Goal: Information Seeking & Learning: Learn about a topic

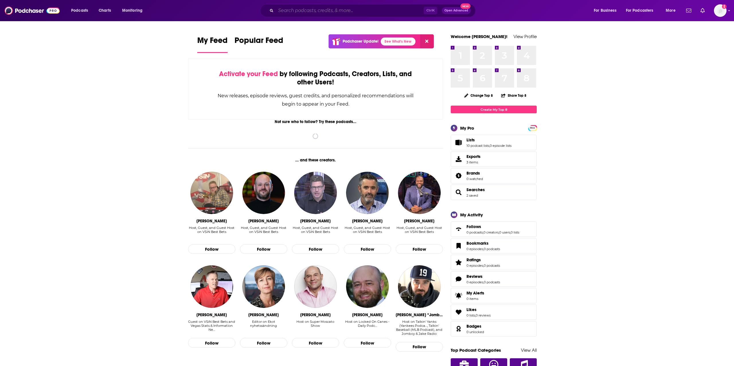
click at [313, 7] on input "Search podcasts, credits, & more..." at bounding box center [350, 10] width 148 height 9
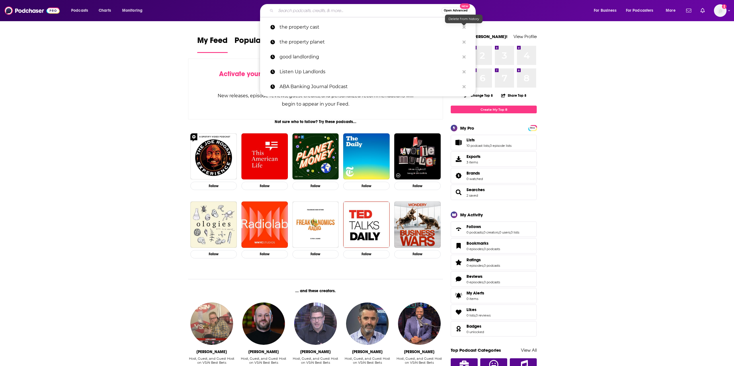
click at [448, 11] on span "Open Advanced" at bounding box center [456, 10] width 24 height 3
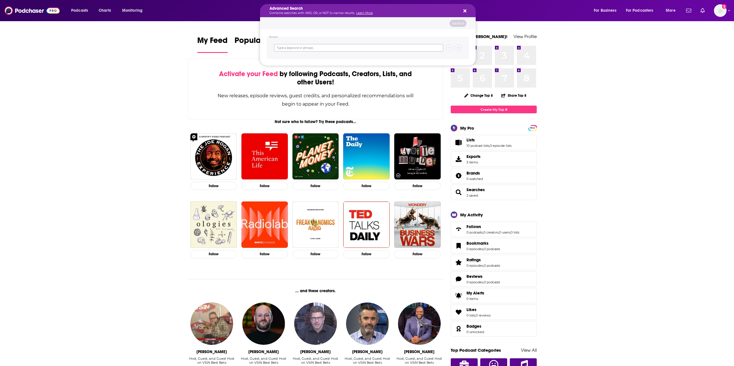
click at [350, 45] on input "Search podcasts, credits, & more..." at bounding box center [358, 47] width 169 height 7
type input "business"
click at [437, 31] on div "Group 1 business add group" at bounding box center [367, 53] width 215 height 48
click at [454, 46] on div "business" at bounding box center [367, 47] width 187 height 7
click at [459, 50] on icon "Search podcasts, credits, & more..." at bounding box center [457, 47] width 3 height 3
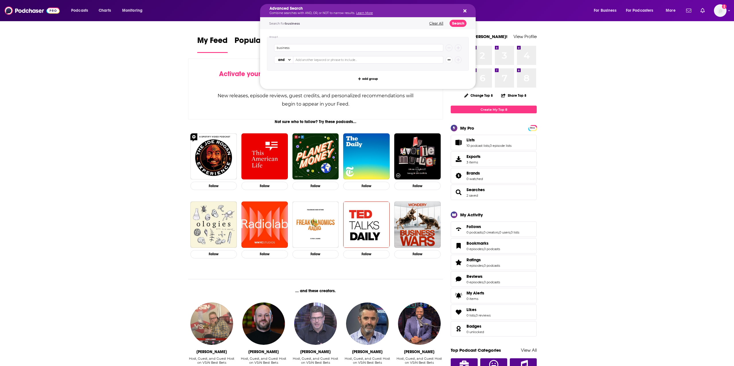
click at [349, 60] on input "Search podcasts, credits, & more..." at bounding box center [368, 59] width 150 height 7
click at [280, 57] on span "and" at bounding box center [281, 60] width 11 height 10
click at [284, 60] on span "and" at bounding box center [281, 59] width 7 height 3
drag, startPoint x: 434, startPoint y: 28, endPoint x: 436, endPoint y: 26, distance: 3.0
click at [434, 28] on div "Search for business Clear All Search" at bounding box center [367, 23] width 215 height 12
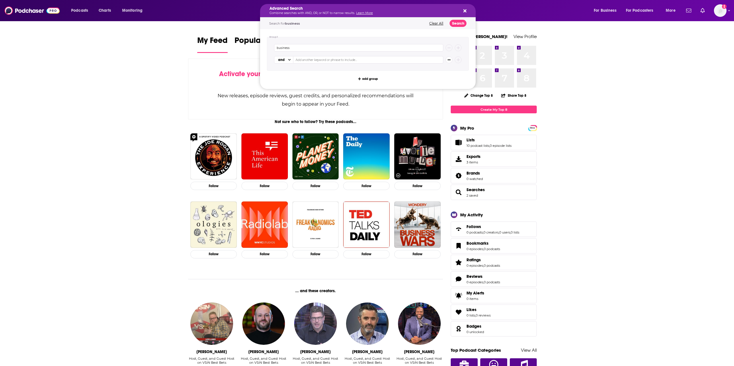
click at [436, 25] on button "Clear All" at bounding box center [435, 23] width 17 height 4
click at [461, 13] on div "Advanced Search Combine searches with AND, OR, or NOT to narrow results. Learn …" at bounding box center [367, 10] width 215 height 13
click at [465, 12] on icon "Search podcasts, credits, & more..." at bounding box center [464, 11] width 3 height 5
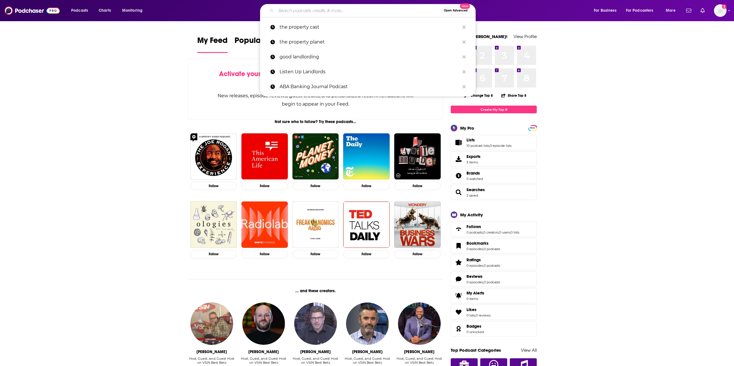
click at [298, 11] on input "Search podcasts, credits, & more..." at bounding box center [358, 10] width 165 height 9
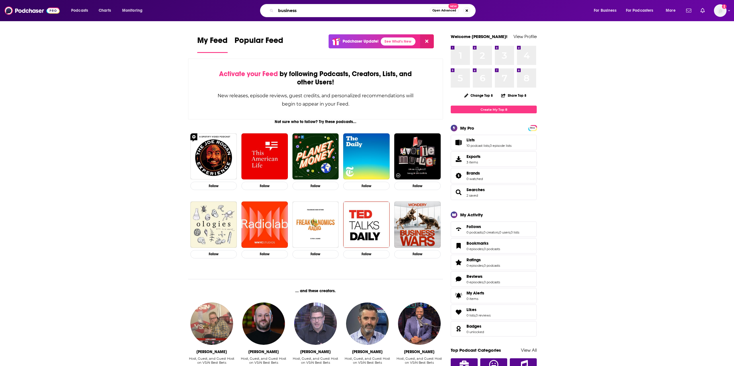
type input "business"
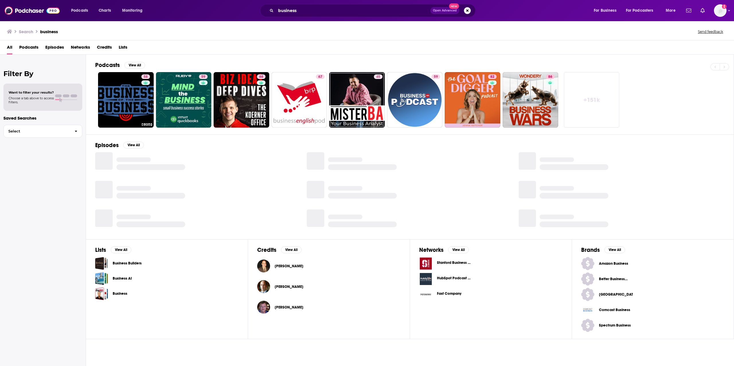
click at [28, 48] on span "Podcasts" at bounding box center [28, 49] width 19 height 12
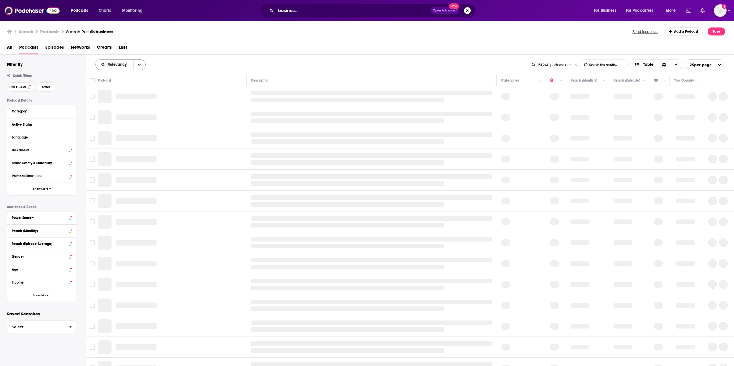
click at [136, 67] on button "open menu" at bounding box center [139, 65] width 12 height 10
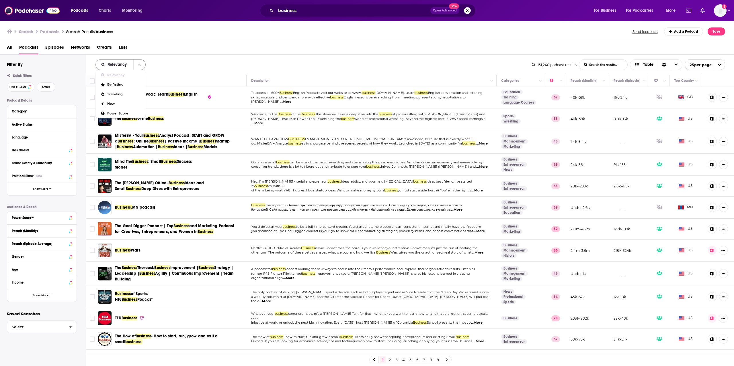
click at [139, 64] on icon "close menu" at bounding box center [139, 65] width 3 height 2
click at [139, 64] on icon "open menu" at bounding box center [139, 65] width 3 height 4
drag, startPoint x: 138, startPoint y: 65, endPoint x: 128, endPoint y: 72, distance: 11.8
click at [138, 65] on icon "close menu" at bounding box center [139, 65] width 3 height 2
click at [17, 137] on div "Language" at bounding box center [39, 138] width 54 height 4
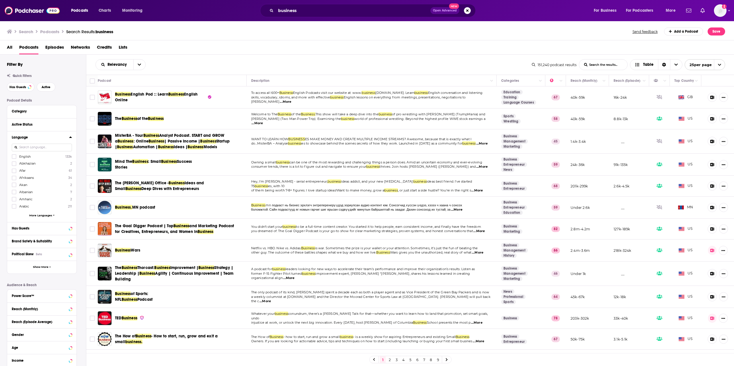
click at [41, 146] on input at bounding box center [42, 148] width 60 height 8
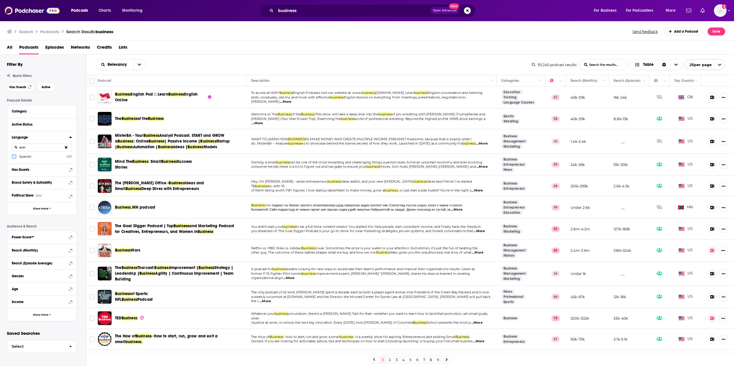
type input "span"
click at [15, 156] on icon at bounding box center [13, 157] width 3 height 3
click at [50, 353] on button "View 635 Results" at bounding box center [43, 354] width 80 height 13
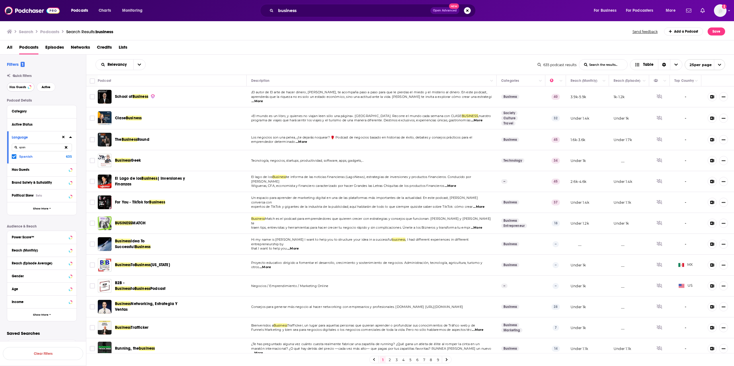
click at [25, 85] on button "Has Guests" at bounding box center [21, 87] width 28 height 9
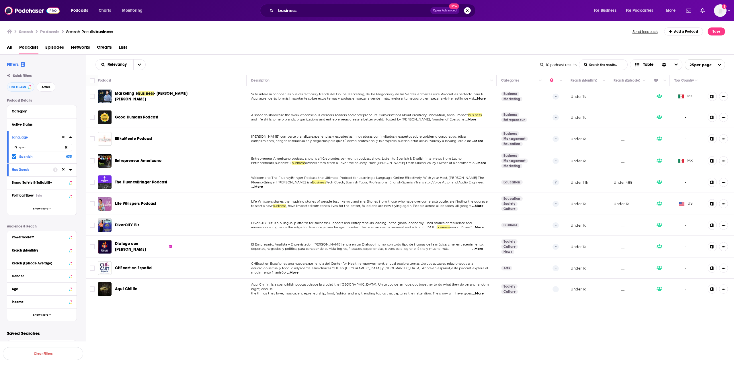
click at [181, 71] on div "Relevancy List Search Input Search the results... Table 10 podcast results List…" at bounding box center [410, 65] width 648 height 20
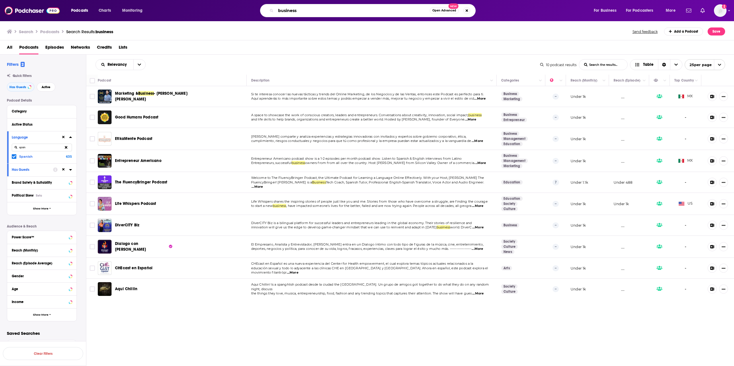
drag, startPoint x: 300, startPoint y: 13, endPoint x: 259, endPoint y: 12, distance: 41.3
click at [276, 12] on input "business" at bounding box center [353, 10] width 154 height 9
paste input "Pago"
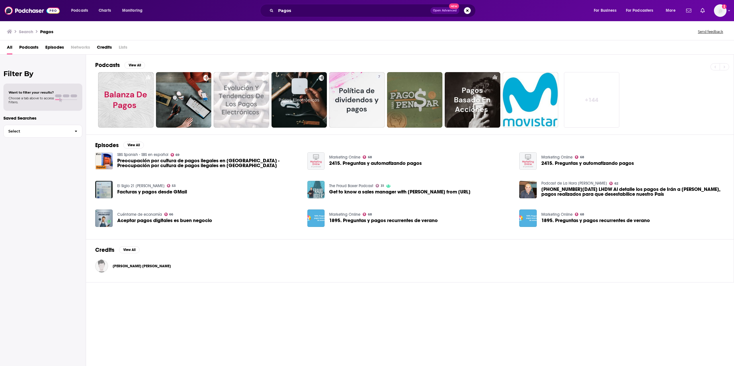
click at [32, 48] on span "Podcasts" at bounding box center [28, 49] width 19 height 12
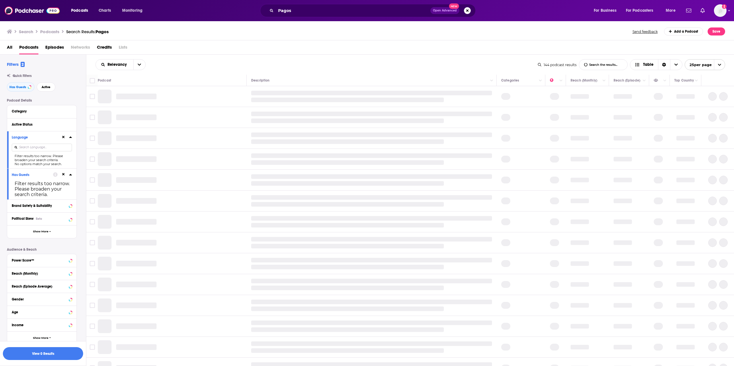
click at [52, 148] on input at bounding box center [42, 148] width 60 height 8
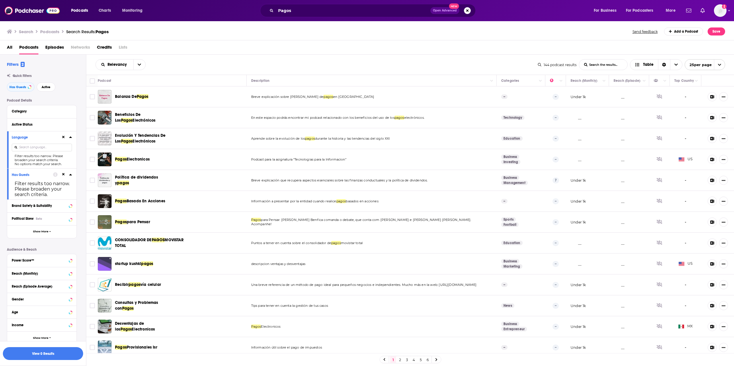
drag, startPoint x: 289, startPoint y: 93, endPoint x: 285, endPoint y: 96, distance: 4.4
click at [287, 95] on td "Breve explicación sobre la balanza de pagos en México" at bounding box center [371, 97] width 250 height 21
click at [285, 96] on span "Breve explicación sobre la balanza de" at bounding box center [287, 97] width 72 height 4
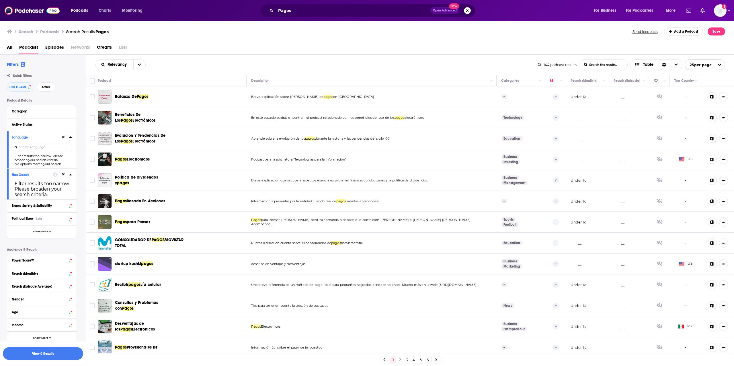
click at [279, 98] on span "Breve explicación sobre la balanza de" at bounding box center [287, 97] width 72 height 4
click at [292, 99] on td "Breve explicación sobre la balanza de pagos en México" at bounding box center [371, 97] width 250 height 21
click at [293, 97] on span "Breve explicación sobre la balanza de" at bounding box center [287, 97] width 72 height 4
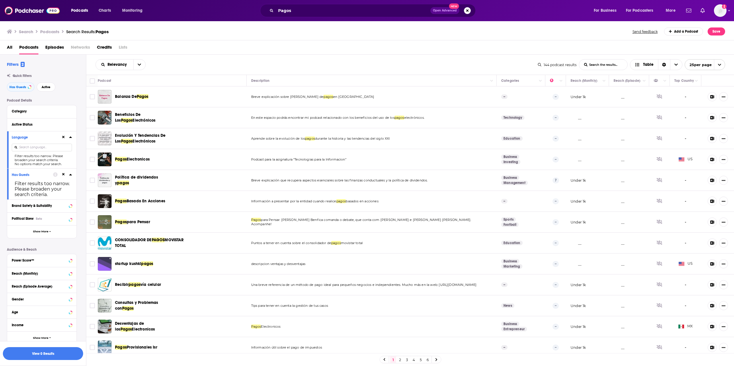
click at [6, 366] on div at bounding box center [3, 369] width 6 height 6
click at [185, 60] on div "Relevancy List Search Input Search the results... Table" at bounding box center [316, 64] width 442 height 11
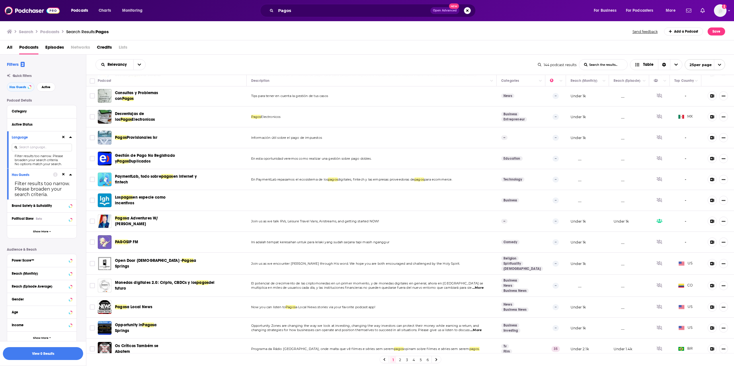
scroll to position [229, 0]
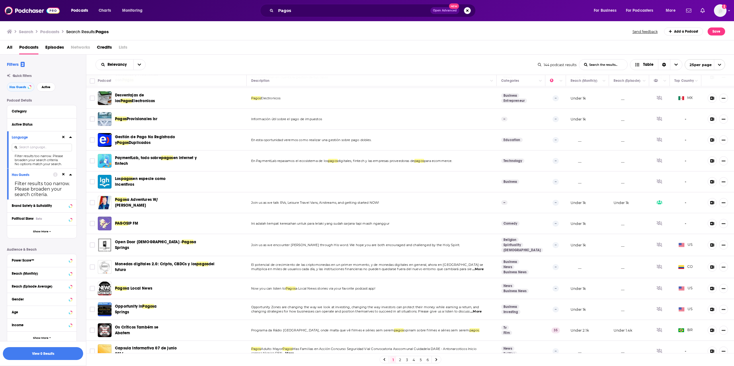
click at [166, 60] on div "Relevancy List Search Input Search the results... Table" at bounding box center [316, 64] width 442 height 11
drag, startPoint x: 297, startPoint y: 99, endPoint x: 251, endPoint y: 99, distance: 45.3
click at [251, 99] on p "Pagos Electronicos" at bounding box center [371, 98] width 241 height 5
click at [6, 366] on div at bounding box center [3, 369] width 6 height 6
click at [269, 99] on span "Electronicos" at bounding box center [270, 98] width 19 height 4
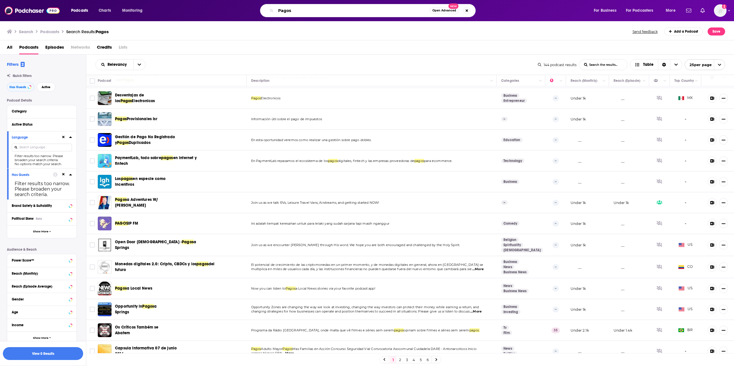
drag, startPoint x: 300, startPoint y: 9, endPoint x: 240, endPoint y: 7, distance: 60.2
click at [276, 7] on input "Pagos" at bounding box center [353, 10] width 154 height 9
type input "Crypto"
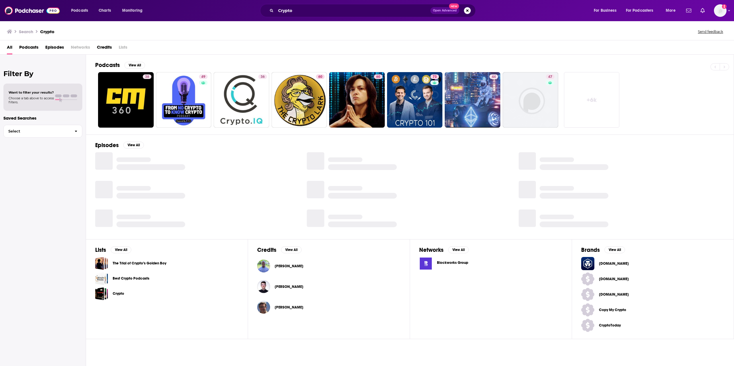
click at [61, 125] on div "Select" at bounding box center [42, 132] width 79 height 16
click at [65, 129] on button "Select" at bounding box center [42, 131] width 79 height 13
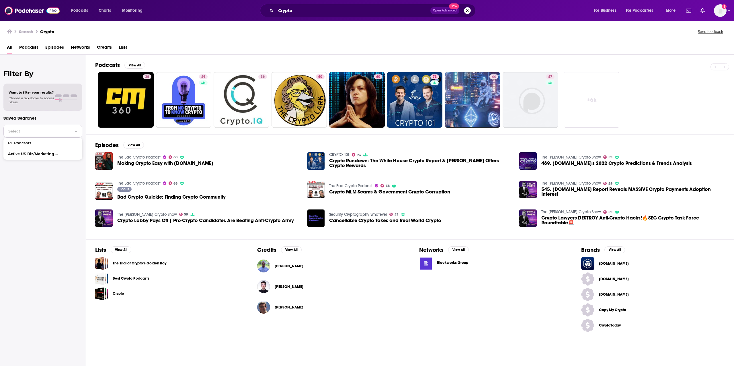
click at [66, 129] on button "Select" at bounding box center [42, 131] width 79 height 13
click at [33, 52] on span "Podcasts" at bounding box center [28, 49] width 19 height 12
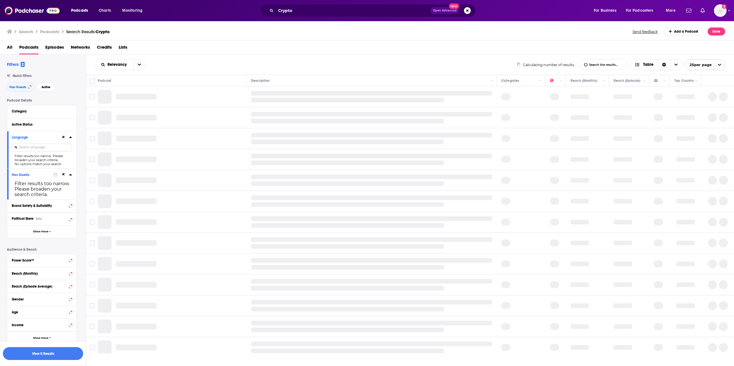
click at [32, 46] on span "Podcasts" at bounding box center [28, 49] width 19 height 12
click at [44, 150] on input at bounding box center [42, 148] width 60 height 8
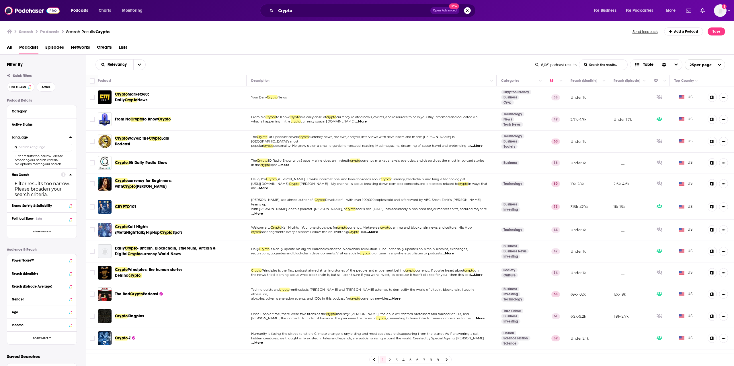
click at [41, 147] on input at bounding box center [42, 148] width 60 height 8
type input "Argen"
type input "Spanish"
click at [21, 85] on button "Has Guests" at bounding box center [21, 87] width 28 height 9
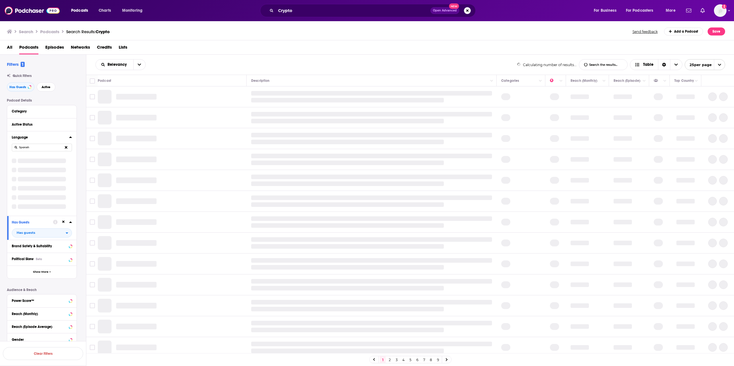
click at [39, 148] on input "Spanish" at bounding box center [42, 148] width 60 height 8
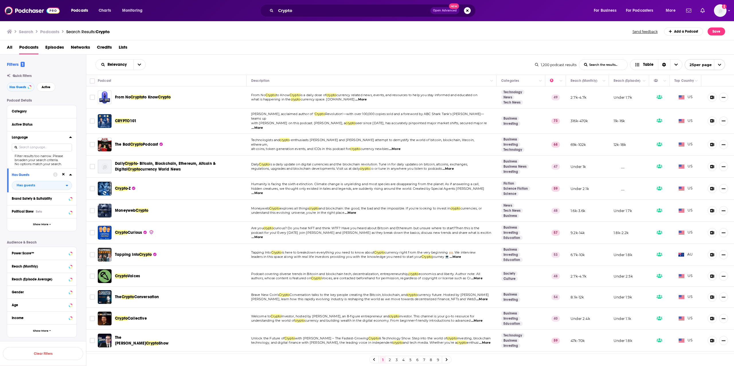
click at [68, 139] on button "Language" at bounding box center [40, 137] width 57 height 7
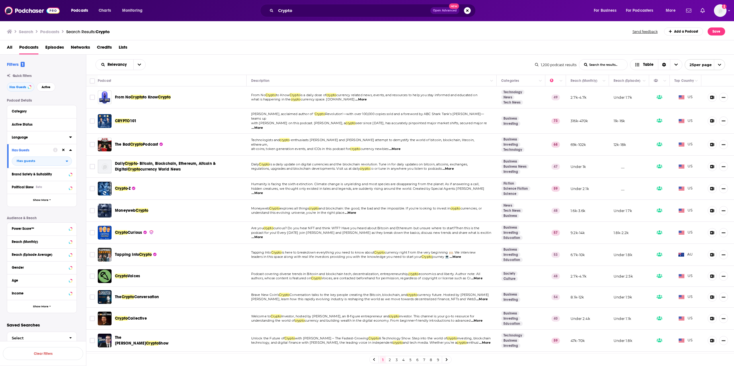
click at [70, 138] on icon at bounding box center [70, 137] width 3 height 5
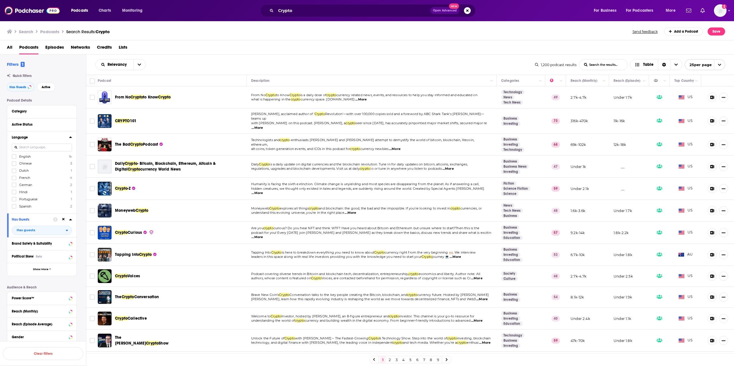
click at [45, 148] on input at bounding box center [42, 148] width 60 height 8
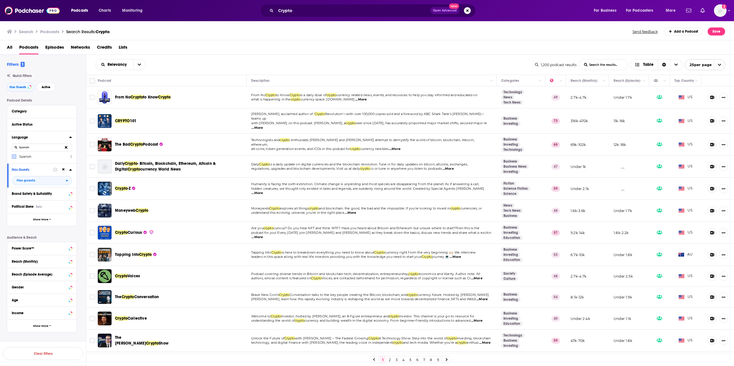
type input "Spanish"
click at [14, 156] on icon at bounding box center [13, 156] width 3 height 3
click at [45, 337] on button "View 2 Results" at bounding box center [43, 338] width 80 height 13
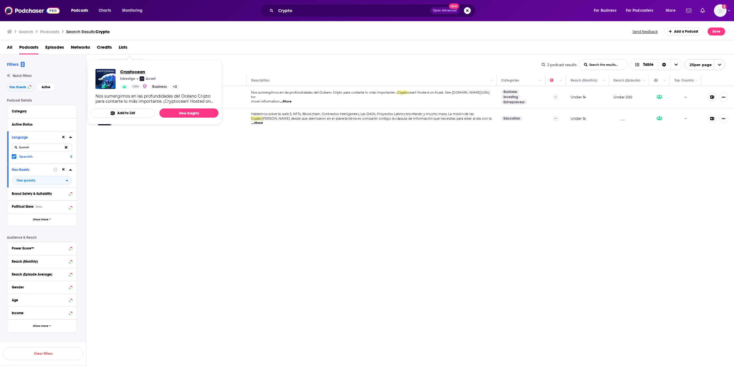
click at [140, 72] on span "Cryptocean" at bounding box center [149, 71] width 59 height 5
drag, startPoint x: 186, startPoint y: 163, endPoint x: 150, endPoint y: 132, distance: 47.1
click at [186, 162] on div "Relevancy List Search Input Search the results... Table 2 podcast results List …" at bounding box center [410, 228] width 648 height 346
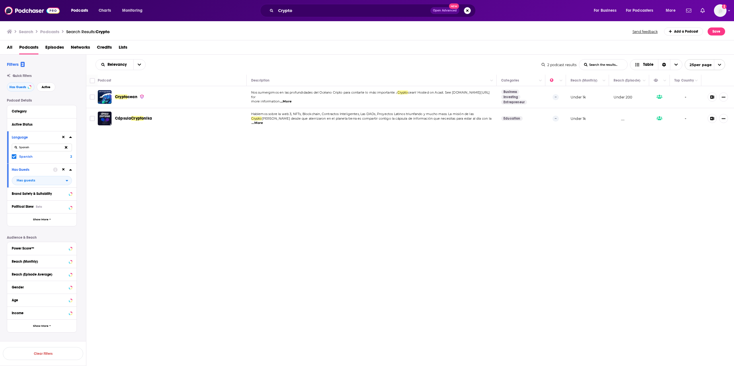
click at [138, 119] on div "Podcasts Charts Monitoring Crypto Open Advanced New For Business For Podcasters…" at bounding box center [367, 183] width 734 height 366
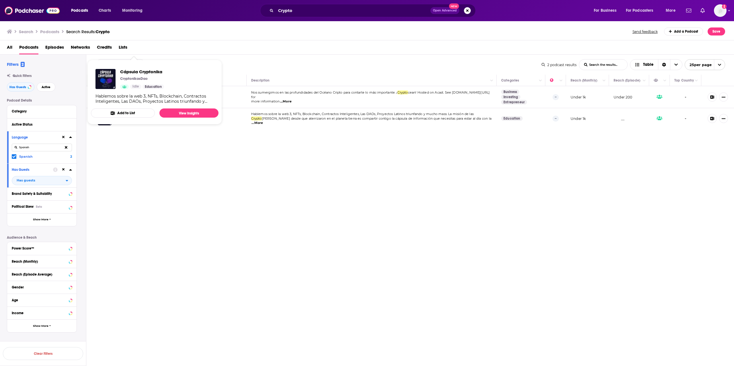
click at [146, 75] on div "Cápsula Cryptonika CryptonikasDao Idle Education" at bounding box center [142, 79] width 44 height 20
click at [148, 71] on span "Cápsula Cryptonika" at bounding box center [142, 71] width 44 height 5
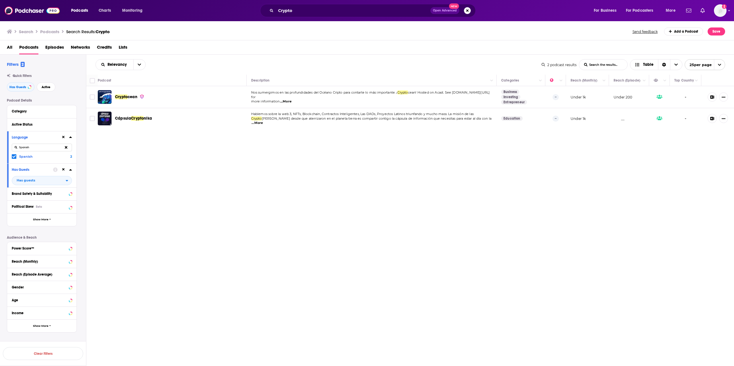
click at [140, 139] on div "Relevancy List Search Input Search the results... Table 2 podcast results List …" at bounding box center [410, 228] width 648 height 346
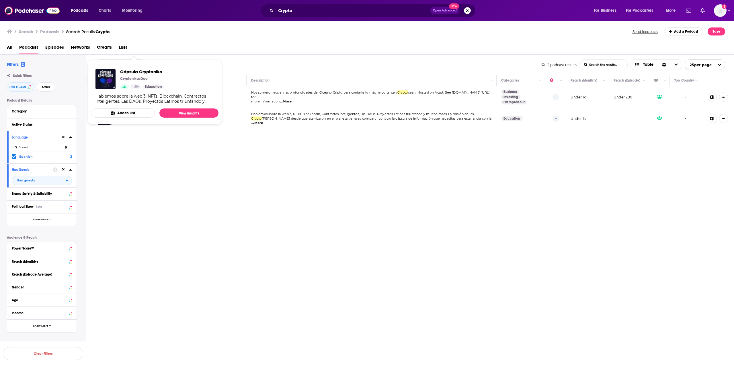
drag, startPoint x: 177, startPoint y: 160, endPoint x: 175, endPoint y: 156, distance: 3.9
click at [177, 159] on div "Relevancy List Search Input Search the results... Table 2 podcast results List …" at bounding box center [410, 228] width 648 height 346
drag, startPoint x: 189, startPoint y: 155, endPoint x: 185, endPoint y: 146, distance: 9.4
click at [189, 154] on div "Relevancy List Search Input Search the results... Table 2 podcast results List …" at bounding box center [410, 228] width 648 height 346
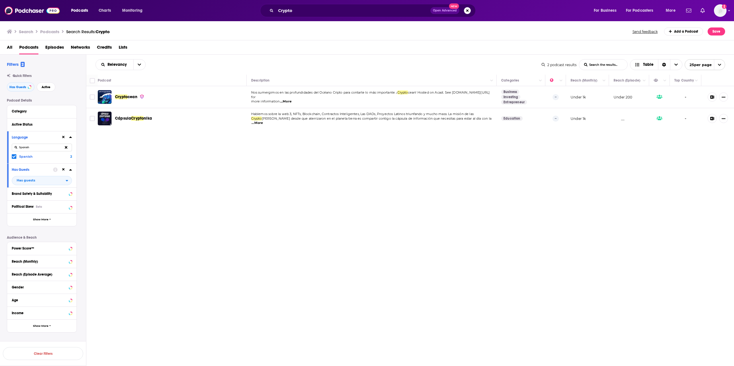
click at [156, 191] on div "Relevancy List Search Input Search the results... Table 2 podcast results List …" at bounding box center [410, 228] width 648 height 346
click at [71, 147] on button at bounding box center [66, 147] width 12 height 13
click at [54, 145] on input at bounding box center [42, 148] width 60 height 8
type input "Prot"
click at [147, 191] on div "Relevancy List Search Input Search the results... Table 2 podcast results List …" at bounding box center [410, 228] width 648 height 346
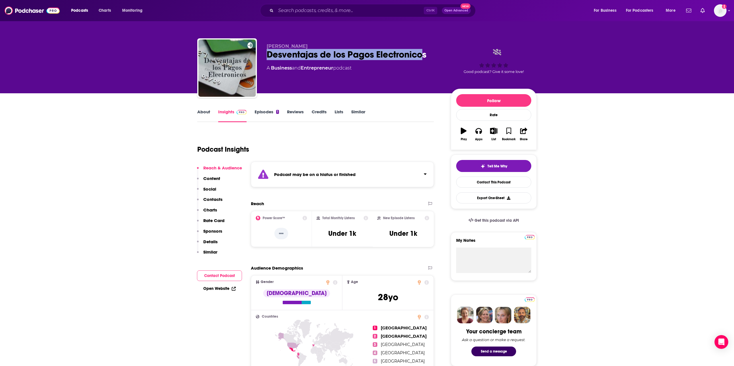
drag, startPoint x: 276, startPoint y: 54, endPoint x: 424, endPoint y: 54, distance: 148.4
click at [424, 54] on div "Desventajas de los Pagos Electronicos" at bounding box center [353, 54] width 175 height 11
click at [434, 61] on body "Podcasts Charts Monitoring Ctrl K Open Advanced New For Business For Podcasters…" at bounding box center [367, 183] width 734 height 366
click at [406, 54] on div "Desventajas de los Pagos Electronicos" at bounding box center [353, 54] width 175 height 11
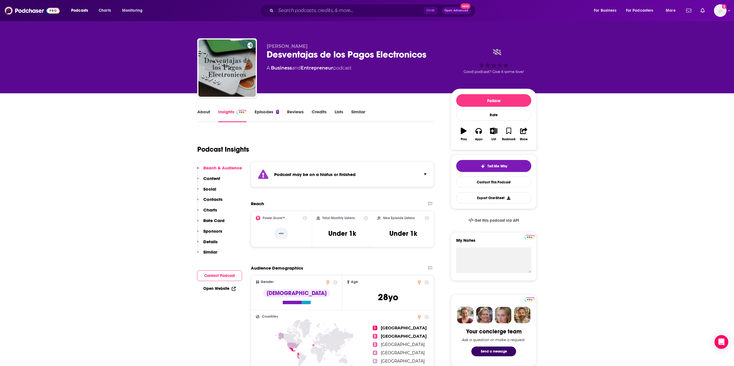
click at [406, 54] on div "Desventajas de los Pagos Electronicos" at bounding box center [353, 54] width 175 height 11
click at [335, 136] on div "Podcast Insights" at bounding box center [313, 146] width 232 height 29
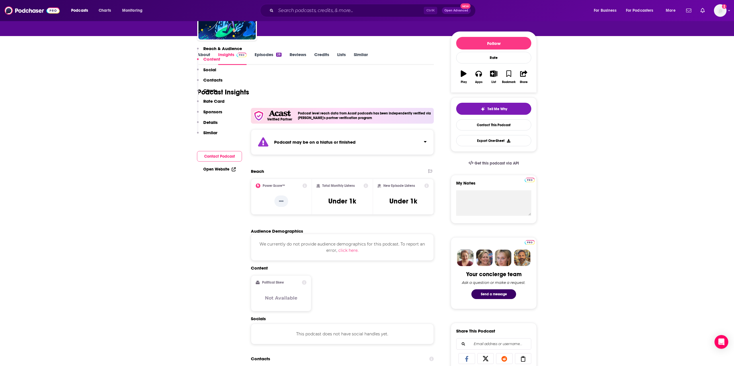
scroll to position [29, 0]
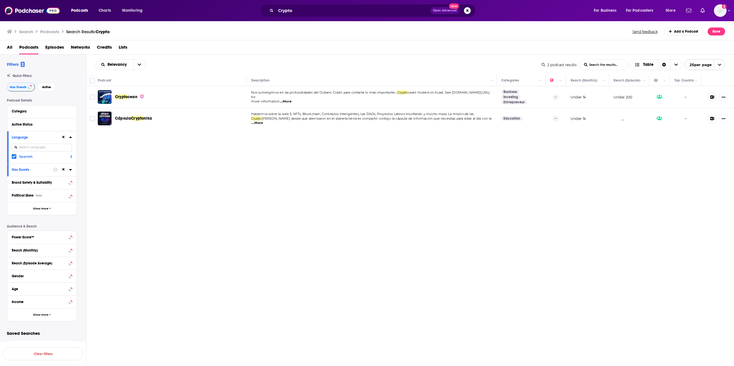
click at [15, 155] on span at bounding box center [14, 156] width 5 height 5
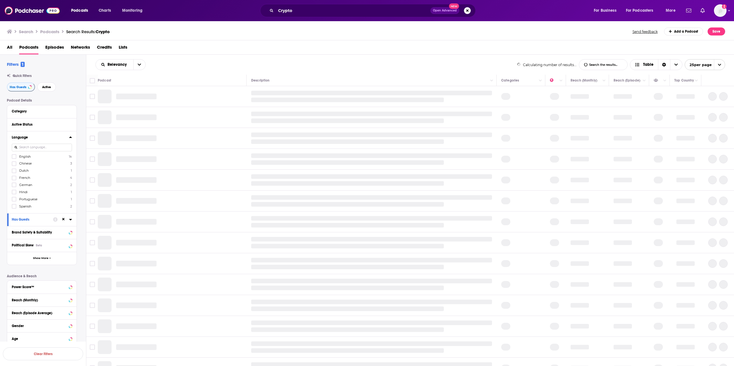
click at [33, 149] on input at bounding box center [42, 148] width 60 height 8
click at [34, 148] on input at bounding box center [42, 148] width 60 height 8
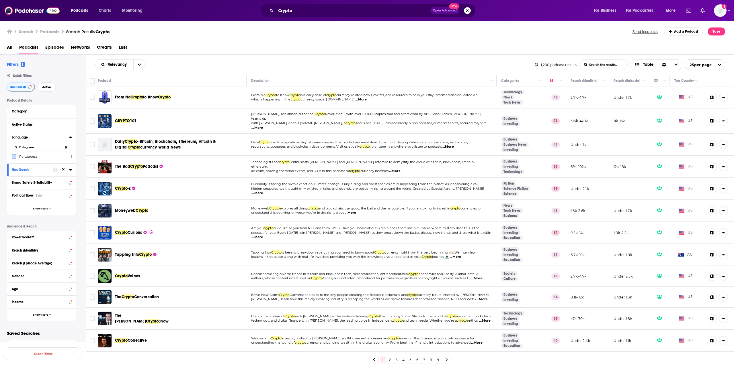
type input "Portuguese"
click at [13, 156] on div "Language Portuguese Portuguese 1" at bounding box center [41, 147] width 69 height 32
click at [15, 156] on icon at bounding box center [13, 157] width 3 height 3
click at [44, 338] on button "View 1 Results" at bounding box center [43, 339] width 80 height 13
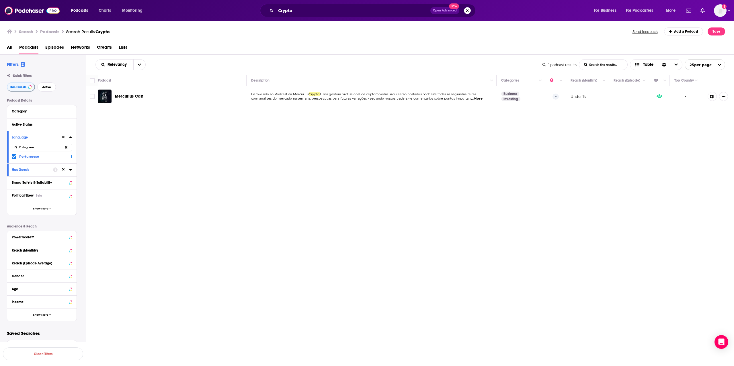
drag, startPoint x: 155, startPoint y: 127, endPoint x: 138, endPoint y: 108, distance: 25.9
click at [154, 126] on div "Relevancy List Search Input Search the results... Table 1 podcast results List …" at bounding box center [410, 228] width 648 height 346
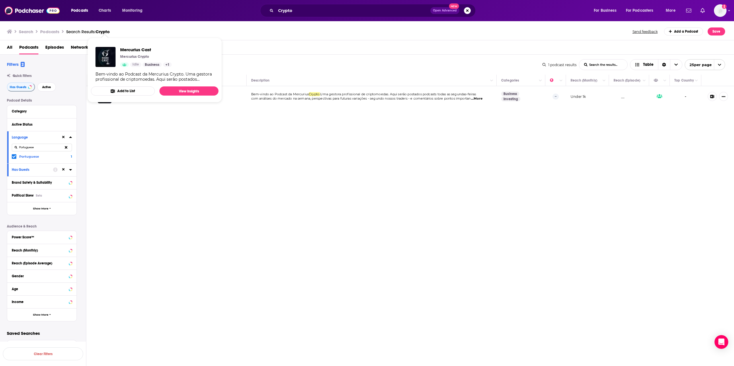
click at [132, 94] on button "Add to List" at bounding box center [123, 91] width 64 height 9
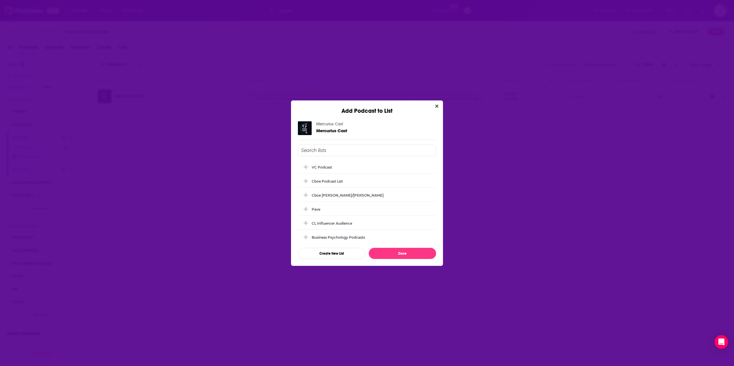
click at [387, 72] on div "Add Podcast to List Mercurius Cast Mercurius Cast VC podcast Cboe Podcast List …" at bounding box center [367, 183] width 734 height 366
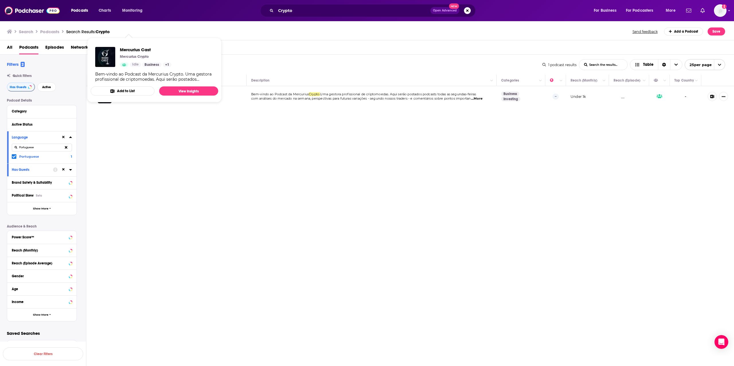
click at [120, 115] on div "Relevancy List Search Input Search the results... Table 1 podcast results List …" at bounding box center [410, 228] width 648 height 346
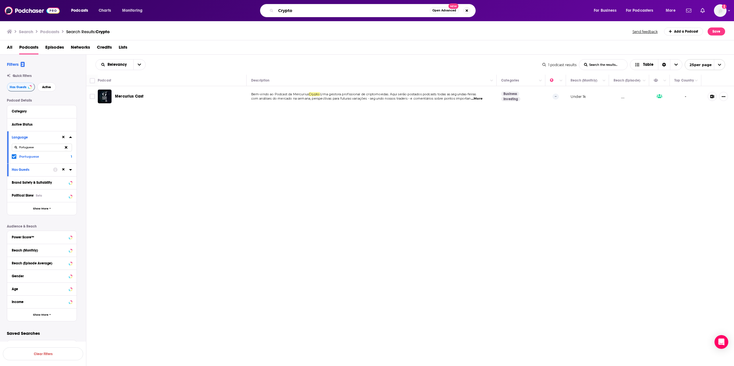
drag, startPoint x: 301, startPoint y: 11, endPoint x: 284, endPoint y: 12, distance: 17.3
click at [284, 12] on input "Crypto" at bounding box center [353, 10] width 154 height 9
type input "Cripto"
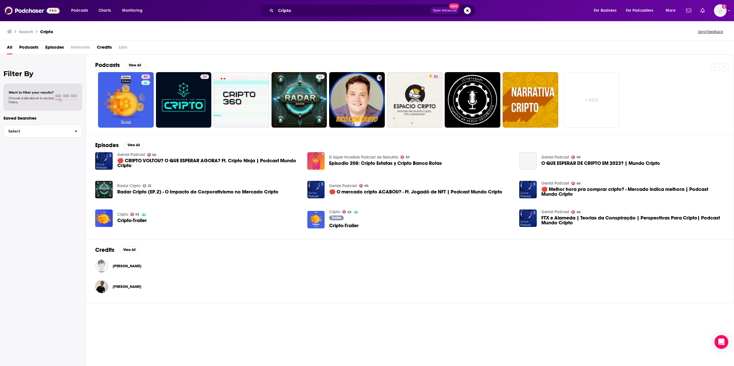
click at [32, 49] on span "Podcasts" at bounding box center [28, 49] width 19 height 12
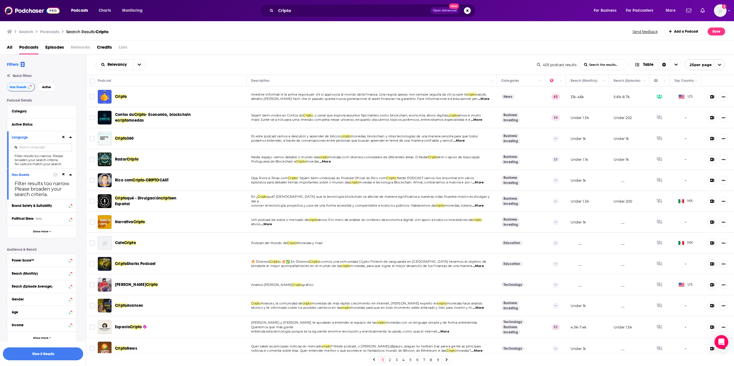
click at [233, 42] on div "All Podcasts Episodes Networks Credits Lists" at bounding box center [367, 47] width 734 height 14
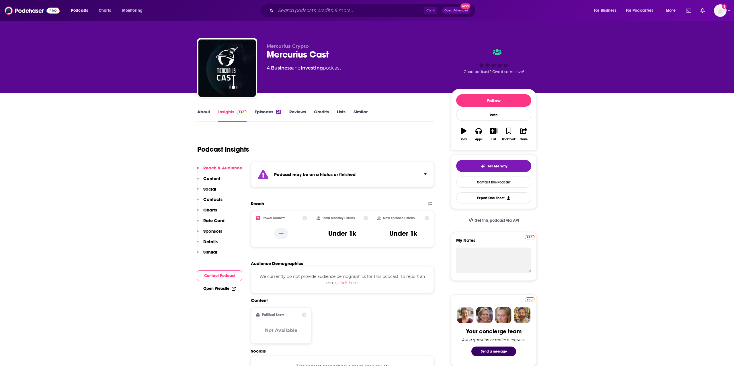
click at [268, 110] on link "Episodes 26" at bounding box center [267, 115] width 27 height 13
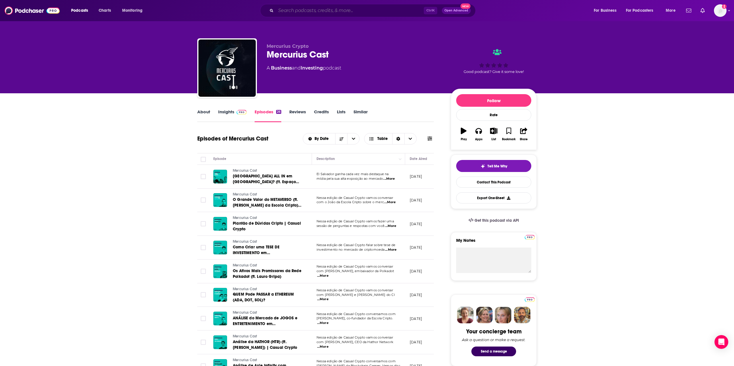
click at [311, 12] on input "Search podcasts, credits, & more..." at bounding box center [350, 10] width 148 height 9
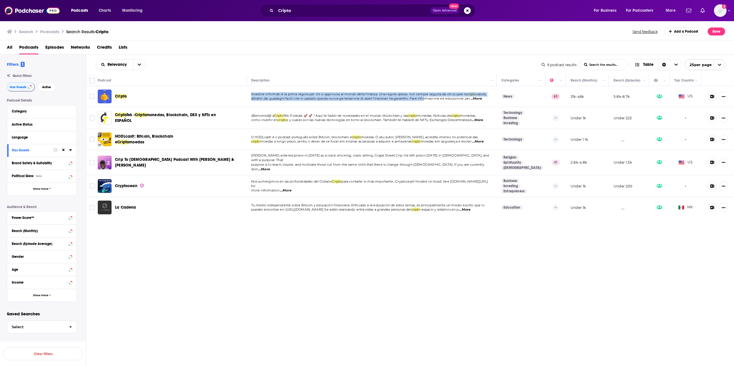
drag, startPoint x: 250, startPoint y: 95, endPoint x: 428, endPoint y: 99, distance: 178.3
click at [428, 99] on td "Investire informati è la prima regola per chi si approccia al mondo della finan…" at bounding box center [371, 96] width 250 height 21
click at [6, 366] on div at bounding box center [3, 369] width 6 height 6
click at [326, 97] on p "attratto dai guadagni facili che in passato questa nuova generazione di asset f…" at bounding box center [371, 99] width 241 height 5
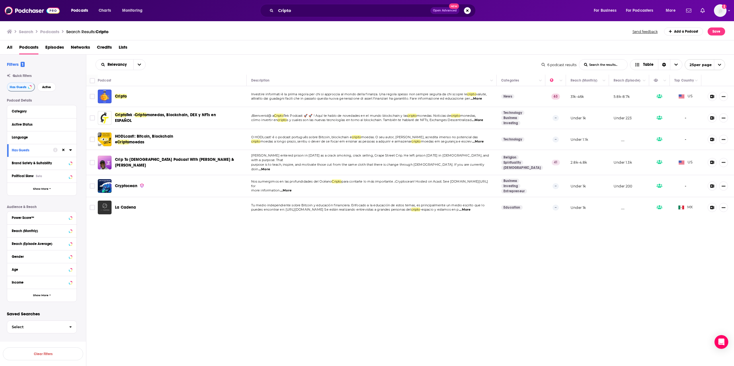
click at [482, 97] on span "...More" at bounding box center [475, 99] width 11 height 5
drag, startPoint x: 503, startPoint y: 156, endPoint x: 548, endPoint y: 176, distance: 49.6
click at [32, 140] on button "Language" at bounding box center [40, 137] width 57 height 7
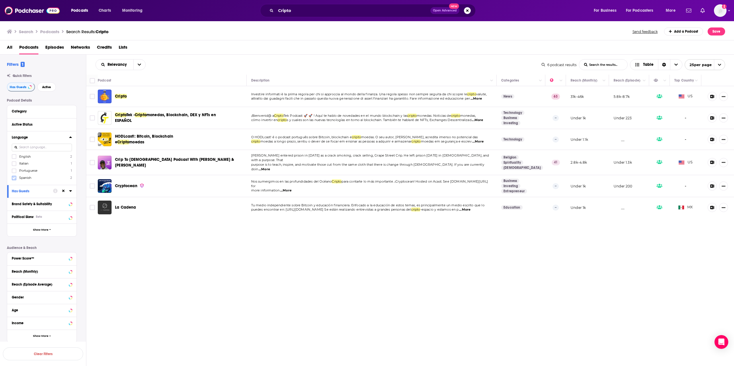
click at [14, 177] on icon at bounding box center [13, 178] width 3 height 3
click at [43, 338] on button "View 2 Results" at bounding box center [43, 339] width 80 height 13
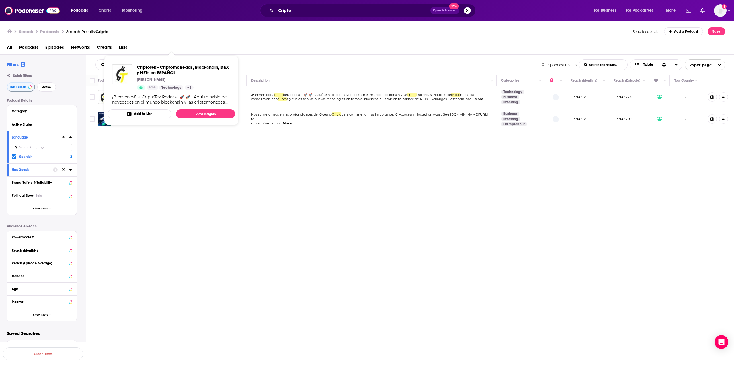
click at [157, 164] on div "Relevancy List Search Input Search the results... Table 2 podcast results List …" at bounding box center [410, 228] width 648 height 346
click at [241, 166] on div "Relevancy List Search Input Search the results... Table 2 podcast results List …" at bounding box center [410, 228] width 648 height 346
click at [198, 113] on link "View Insights" at bounding box center [205, 113] width 59 height 9
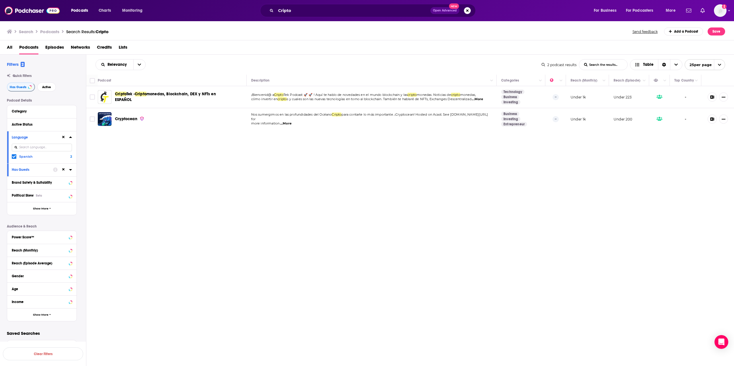
click at [269, 240] on div "Relevancy List Search Input Search the results... Table 2 podcast results List …" at bounding box center [410, 228] width 648 height 346
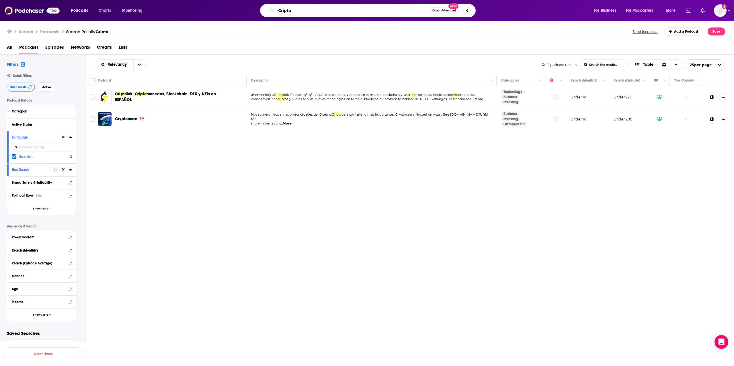
drag, startPoint x: 321, startPoint y: 12, endPoint x: 206, endPoint y: 6, distance: 114.7
click at [276, 6] on input "Cripto" at bounding box center [353, 10] width 154 height 9
paste input "moneda"
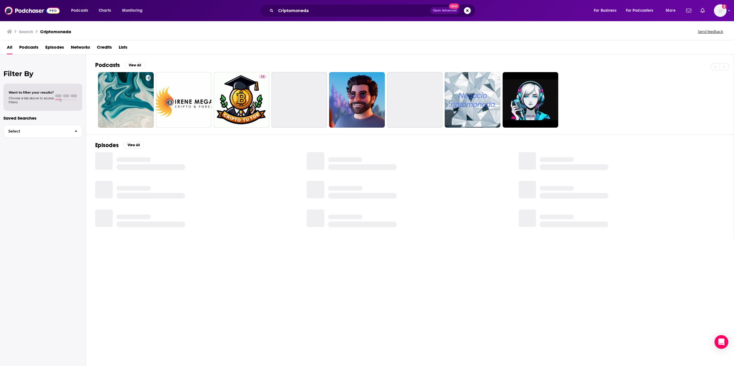
click at [28, 45] on span "Podcasts" at bounding box center [28, 49] width 19 height 12
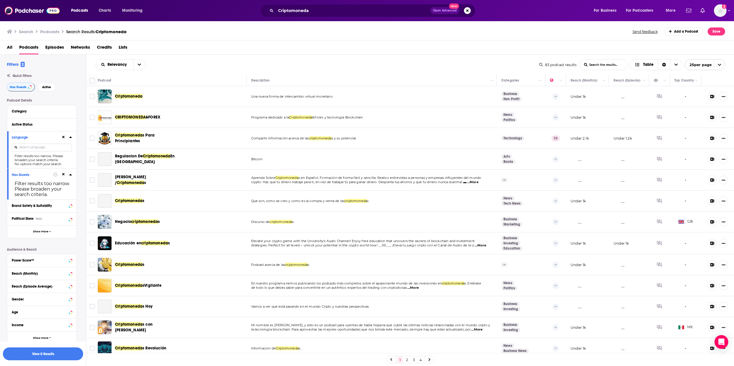
click at [62, 137] on icon at bounding box center [63, 138] width 3 height 4
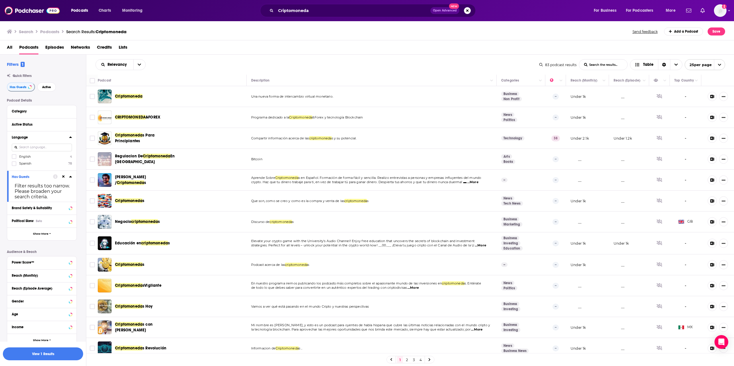
click at [65, 176] on button at bounding box center [63, 177] width 5 height 5
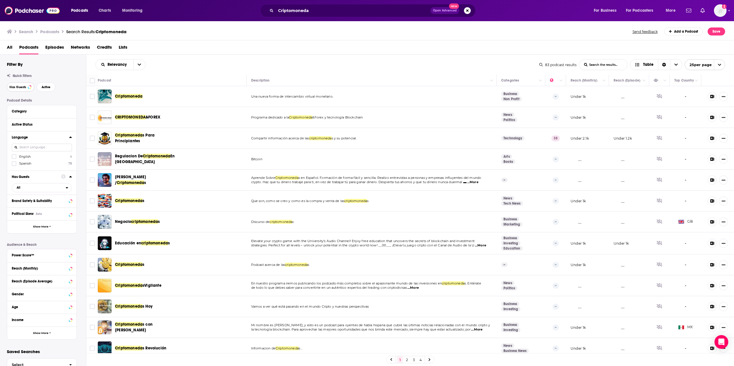
click at [15, 88] on span "Has Guests" at bounding box center [17, 87] width 17 height 3
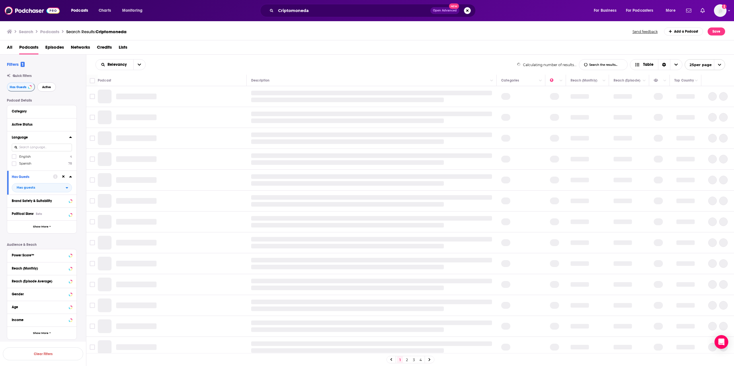
click at [46, 85] on button "Active" at bounding box center [46, 87] width 19 height 9
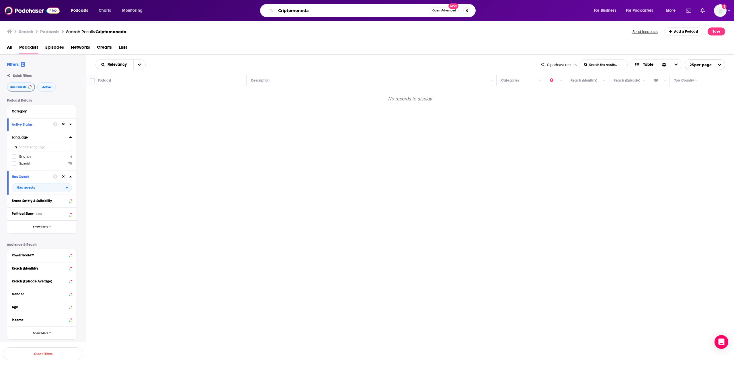
drag, startPoint x: 299, startPoint y: 8, endPoint x: 227, endPoint y: 10, distance: 72.8
click at [276, 10] on input "Criptomoneda" at bounding box center [353, 10] width 154 height 9
paste input "Search podcasts, credits, & more..."
type input "Criptomoeda"
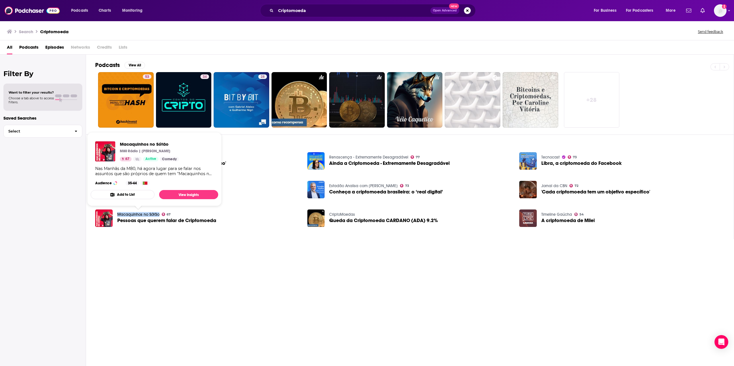
drag, startPoint x: 116, startPoint y: 214, endPoint x: 159, endPoint y: 215, distance: 42.4
click at [159, 215] on div "Macaquinhos no Sótão 67 Pessoas que querem falar de Criptomoeda" at bounding box center [197, 219] width 205 height 18
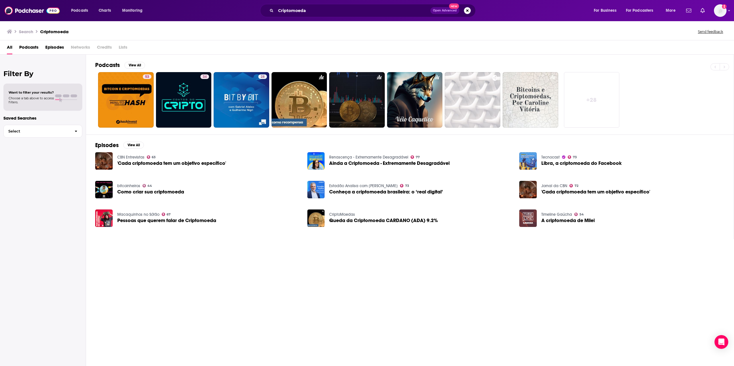
click at [6, 366] on div at bounding box center [3, 369] width 6 height 6
click at [228, 219] on div "Macaquinhos no Sótão 67 Pessoas que querem falar de Criptomoeda" at bounding box center [197, 219] width 205 height 18
drag, startPoint x: 229, startPoint y: 221, endPoint x: 117, endPoint y: 221, distance: 111.8
click at [117, 221] on div "Macaquinhos no Sótão 67 Pessoas que querem falar de Criptomoeda" at bounding box center [197, 219] width 205 height 18
click at [6, 366] on div at bounding box center [3, 369] width 6 height 6
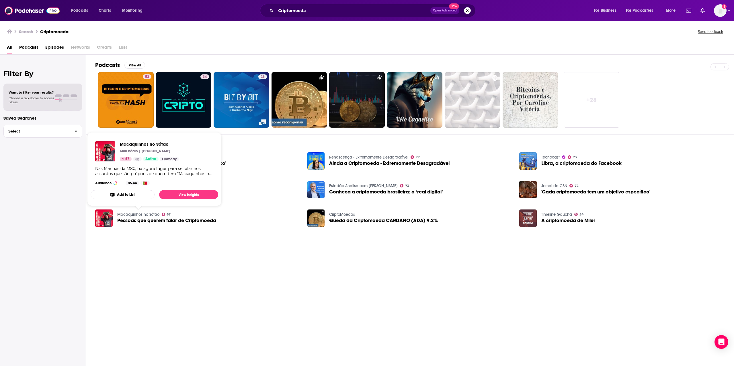
click at [128, 213] on link "Macaquinhos no Sótão" at bounding box center [138, 214] width 42 height 5
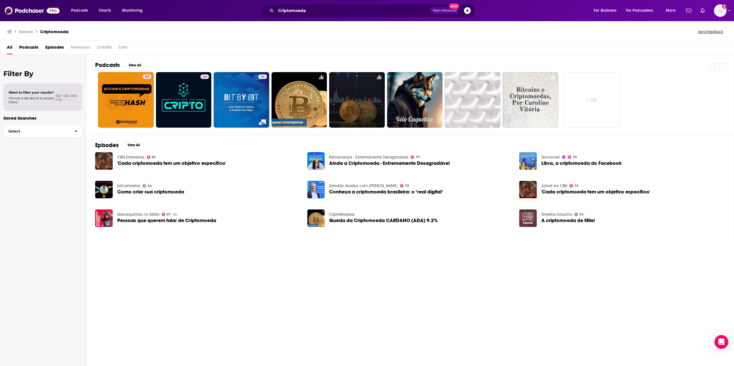
click at [568, 166] on span "Libra, a criptomoeda do Facebook" at bounding box center [581, 163] width 80 height 5
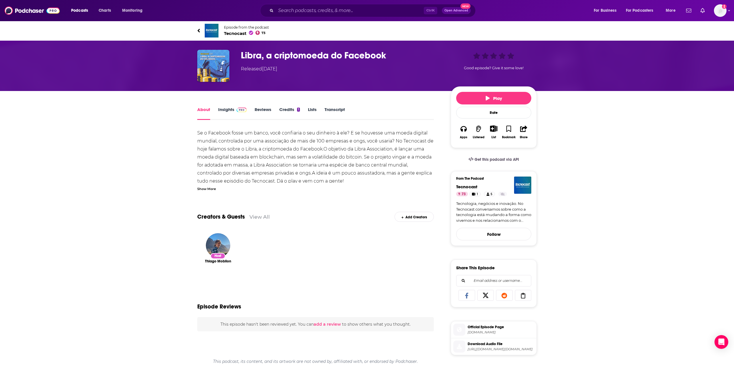
click at [254, 56] on h1 "Libra, a criptomoeda do Facebook" at bounding box center [341, 55] width 201 height 11
click at [227, 108] on link "Insights" at bounding box center [232, 113] width 28 height 13
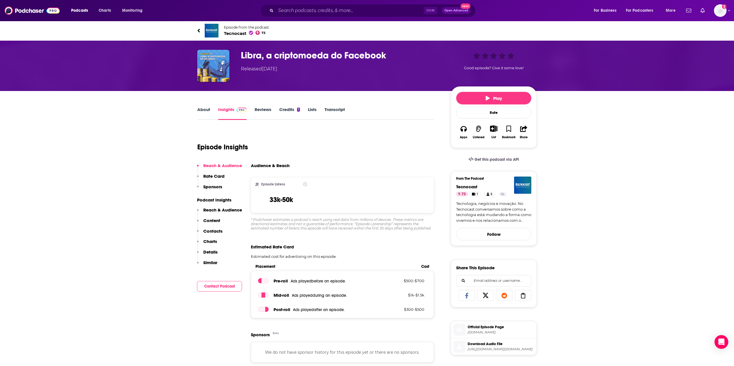
click at [232, 32] on span "Tecnocast 73" at bounding box center [246, 33] width 45 height 5
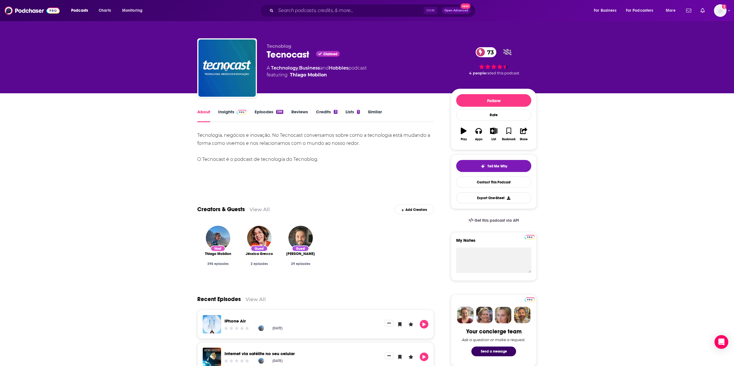
drag, startPoint x: 199, startPoint y: 134, endPoint x: 321, endPoint y: 157, distance: 124.3
click at [321, 157] on div "Tecnologia, negócios e inovação. No Tecnocast conversamos sobre como a tecnolog…" at bounding box center [315, 148] width 236 height 32
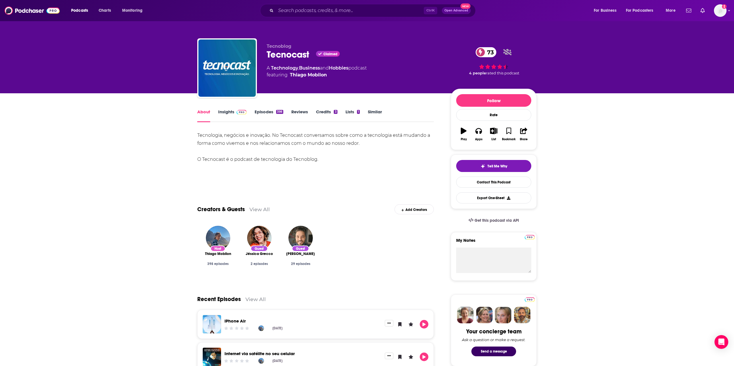
click at [264, 136] on div "Tecnologia, negócios e inovação. No Tecnocast conversamos sobre como a tecnolog…" at bounding box center [315, 148] width 236 height 32
click at [266, 116] on link "Episodes 398" at bounding box center [268, 115] width 29 height 13
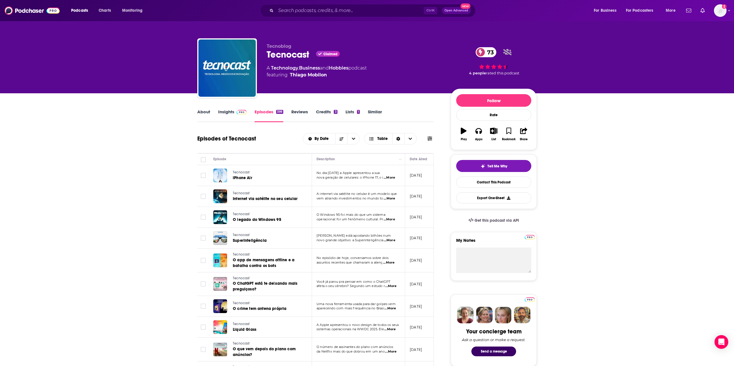
drag, startPoint x: 153, startPoint y: 205, endPoint x: 177, endPoint y: 155, distance: 55.0
click at [200, 115] on link "About" at bounding box center [203, 115] width 13 height 13
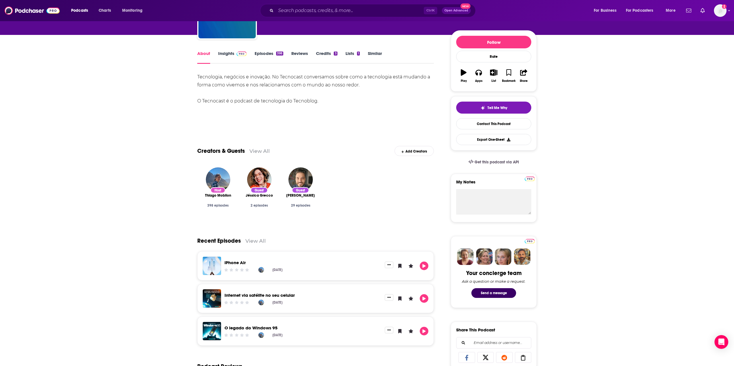
scroll to position [29, 0]
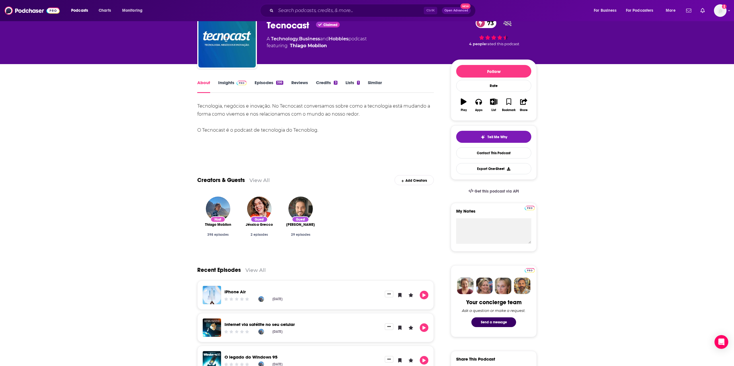
click at [229, 81] on link "Insights" at bounding box center [232, 86] width 28 height 13
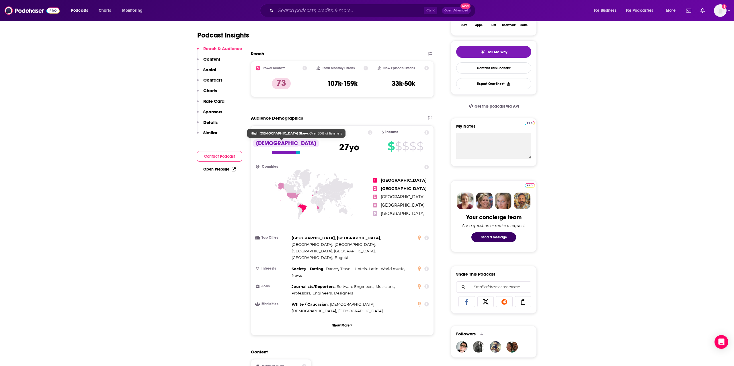
scroll to position [117, 0]
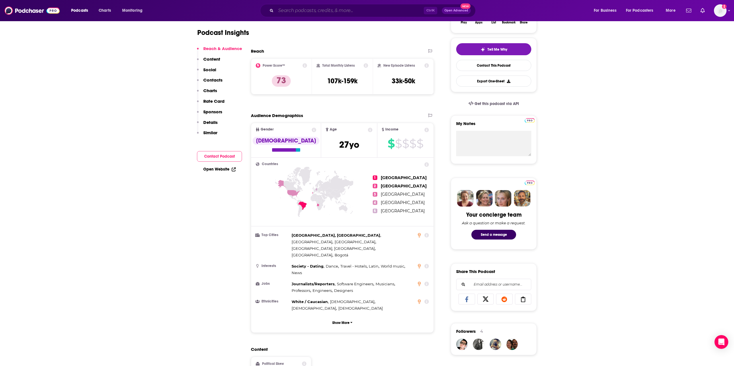
click at [314, 12] on input "Search podcasts, credits, & more..." at bounding box center [350, 10] width 148 height 9
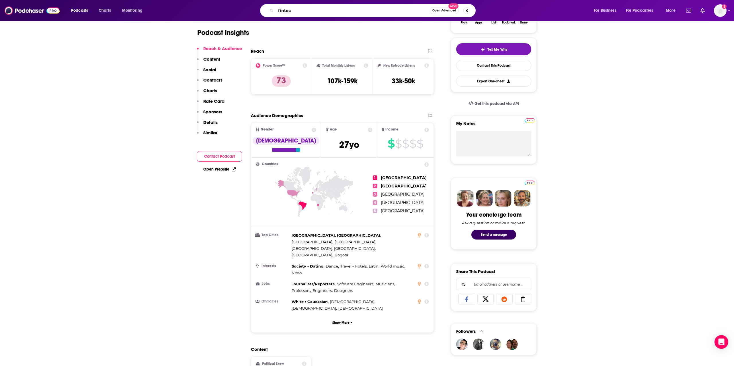
type input "fintech"
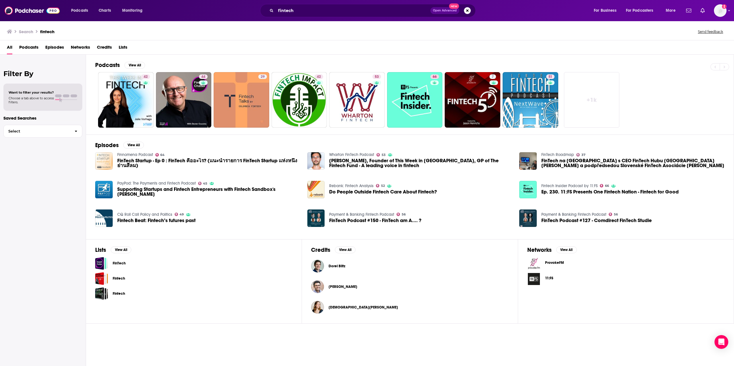
click at [31, 44] on span "Podcasts" at bounding box center [28, 49] width 19 height 12
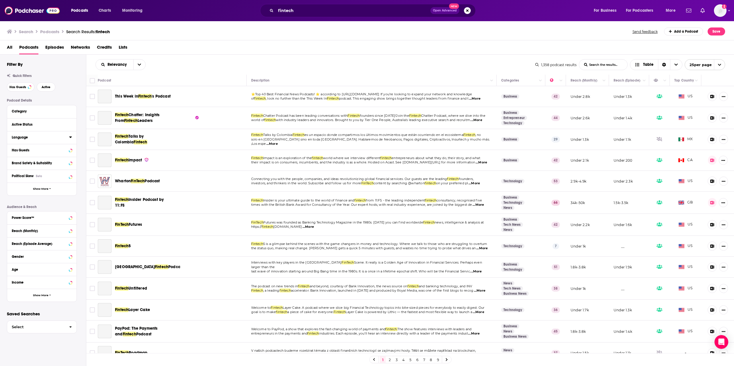
click at [69, 139] on icon at bounding box center [70, 137] width 3 height 5
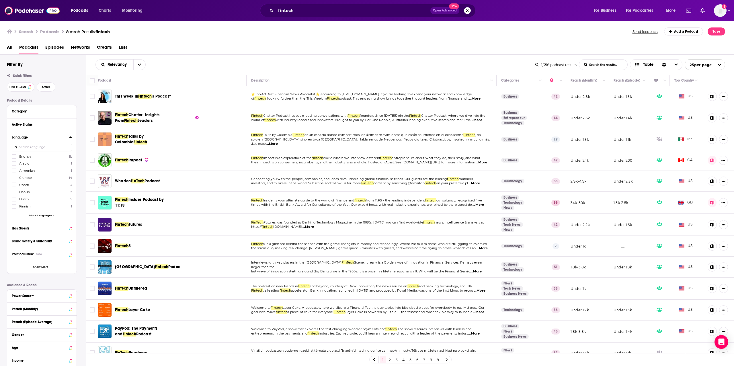
click at [34, 146] on input at bounding box center [42, 148] width 60 height 8
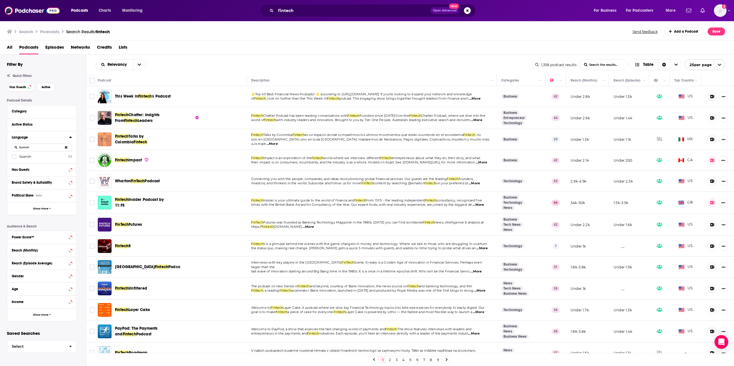
type input "Spanish"
click at [11, 154] on div "Language Spanish Spanish 93" at bounding box center [41, 147] width 69 height 32
click at [13, 155] on label at bounding box center [14, 156] width 5 height 5
click at [17, 88] on span "Has Guests" at bounding box center [17, 87] width 17 height 3
click at [46, 87] on span "Active" at bounding box center [46, 87] width 9 height 3
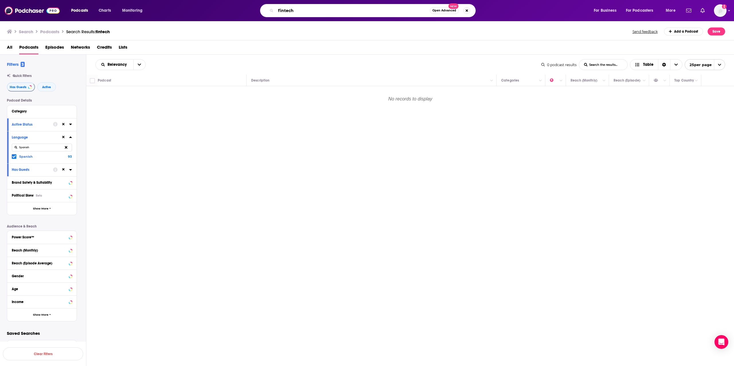
drag, startPoint x: 316, startPoint y: 10, endPoint x: 219, endPoint y: 4, distance: 97.3
click at [276, 6] on input "fintech" at bounding box center [353, 10] width 154 height 9
paste input "tecnologia financeira"
type input "tecnologia financeira"
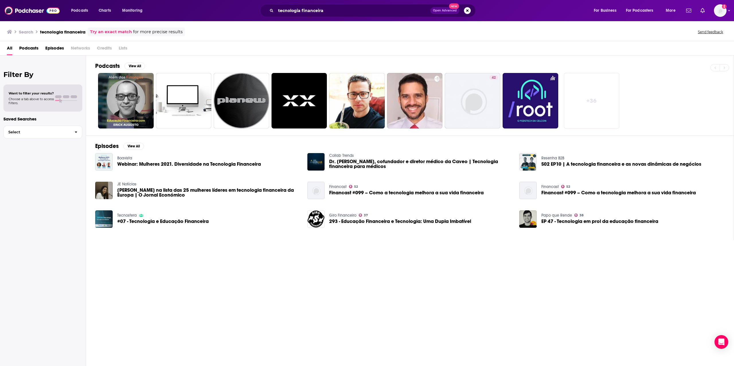
click at [38, 50] on span "Podcasts" at bounding box center [28, 50] width 19 height 12
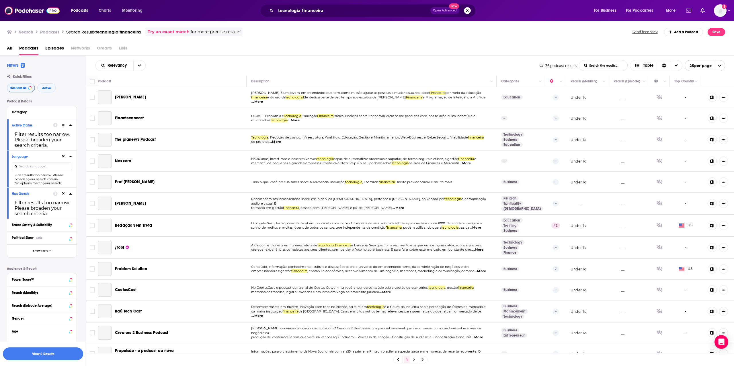
click at [64, 124] on icon at bounding box center [63, 126] width 3 height 4
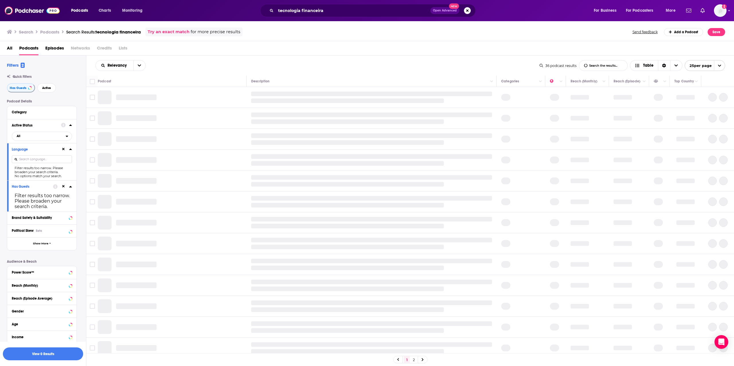
click at [64, 151] on button at bounding box center [63, 149] width 5 height 5
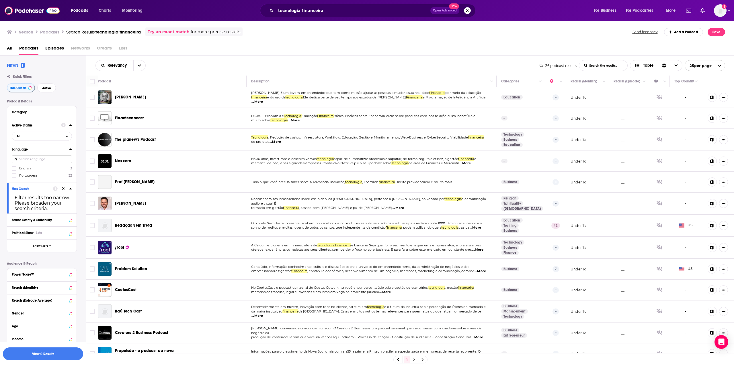
click at [63, 187] on icon at bounding box center [63, 189] width 3 height 4
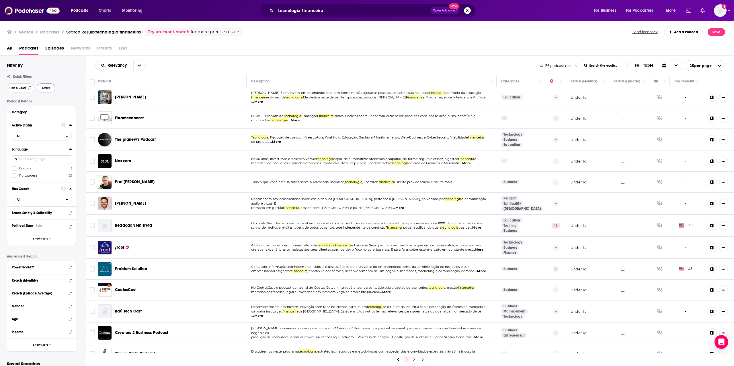
drag, startPoint x: 22, startPoint y: 84, endPoint x: 41, endPoint y: 89, distance: 20.2
click at [22, 85] on button "Has Guests" at bounding box center [21, 87] width 28 height 9
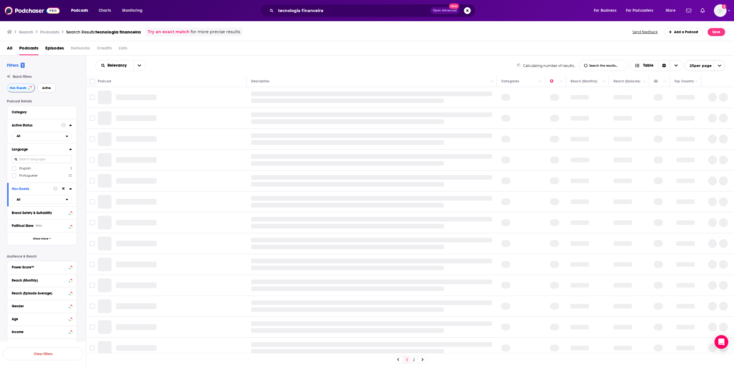
click at [41, 89] on button "Active" at bounding box center [46, 87] width 19 height 9
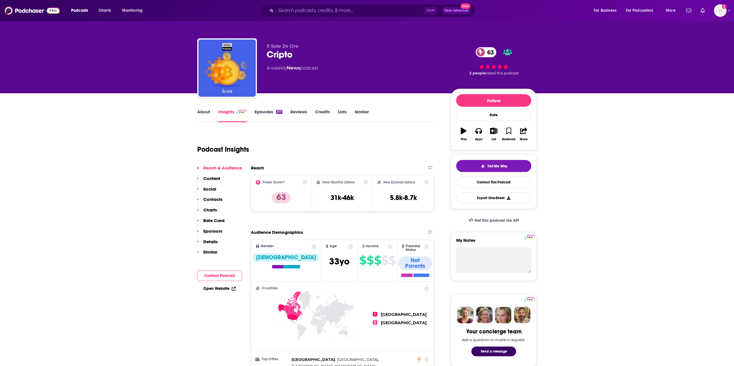
click at [200, 114] on link "About" at bounding box center [203, 115] width 13 height 13
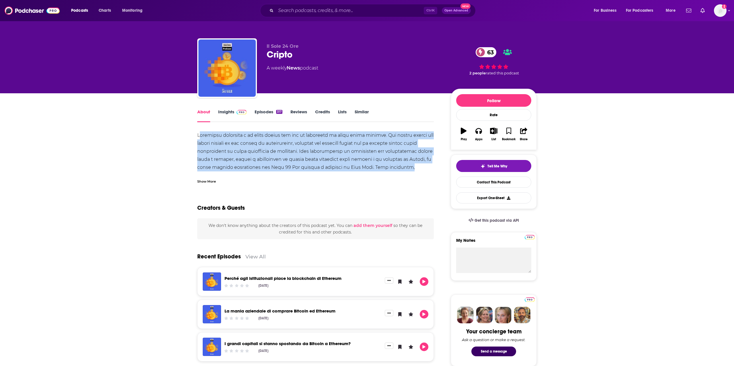
drag, startPoint x: 199, startPoint y: 135, endPoint x: 411, endPoint y: 168, distance: 214.3
click at [411, 168] on div at bounding box center [315, 176] width 236 height 88
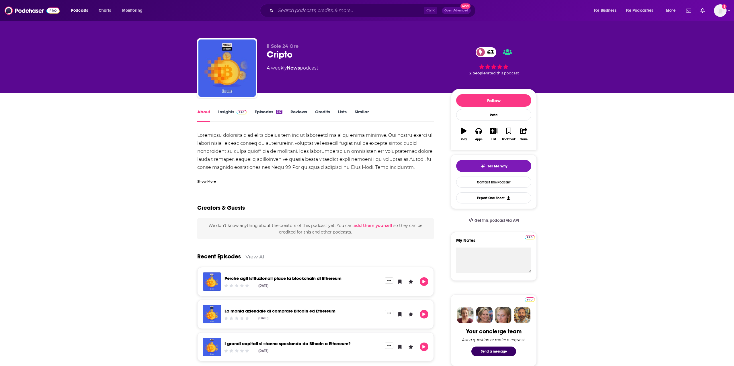
click at [199, 112] on link "About" at bounding box center [203, 115] width 13 height 13
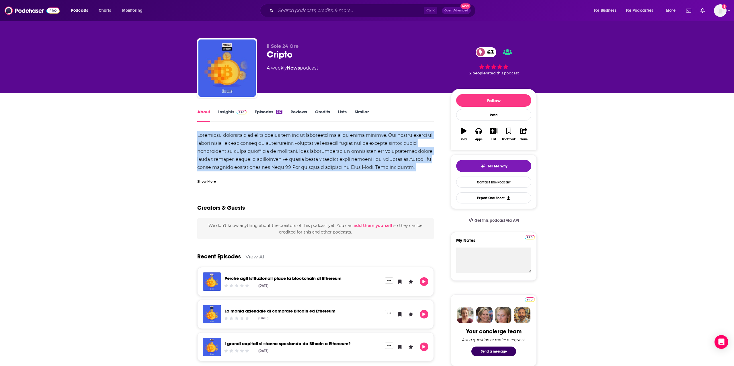
drag, startPoint x: 195, startPoint y: 136, endPoint x: 415, endPoint y: 167, distance: 221.9
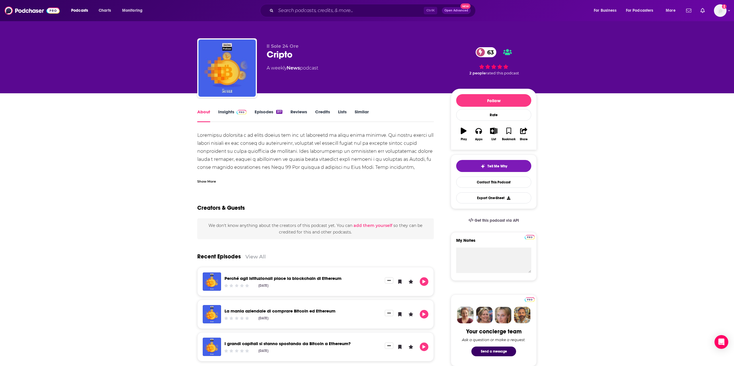
click at [206, 178] on div "Show More" at bounding box center [315, 180] width 236 height 10
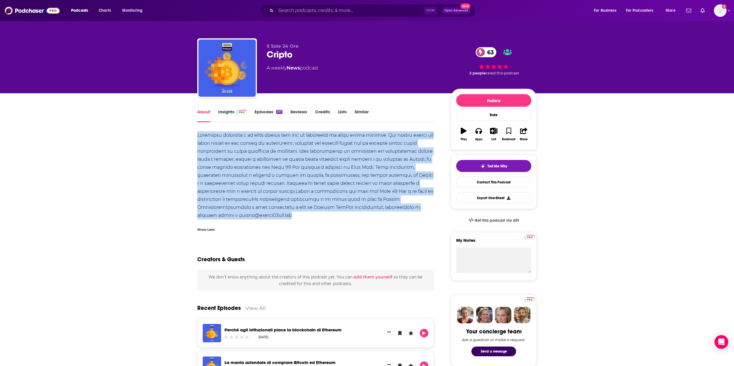
drag, startPoint x: 260, startPoint y: 162, endPoint x: 301, endPoint y: 214, distance: 66.3
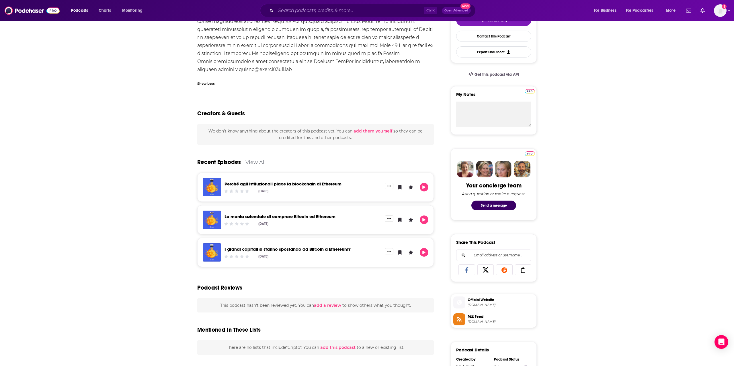
scroll to position [0, 0]
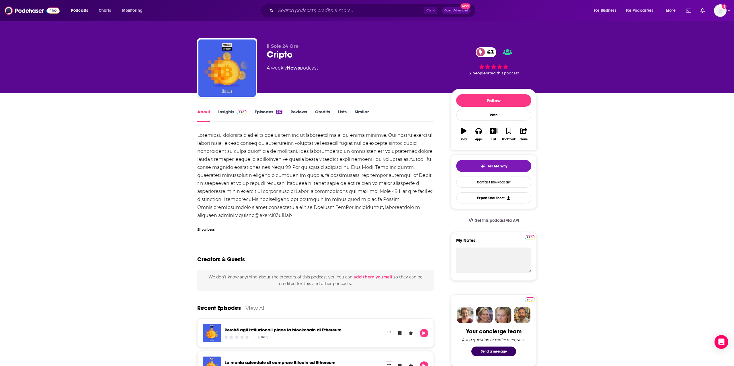
drag, startPoint x: 135, startPoint y: 200, endPoint x: 137, endPoint y: 198, distance: 3.1
click at [207, 232] on div "Show Less" at bounding box center [205, 229] width 17 height 5
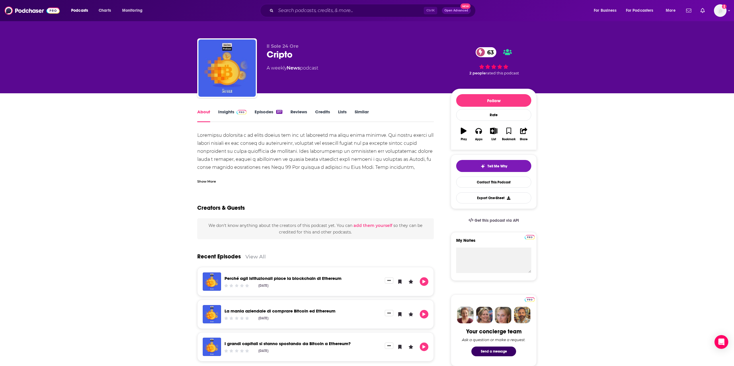
click at [209, 184] on div "Show More" at bounding box center [206, 181] width 19 height 5
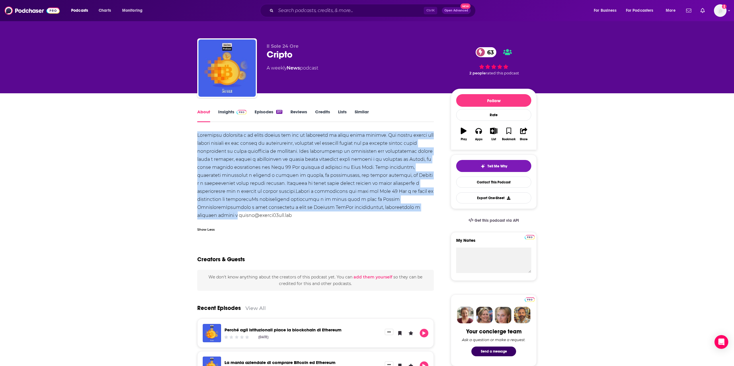
drag, startPoint x: 195, startPoint y: 137, endPoint x: 212, endPoint y: 215, distance: 80.4
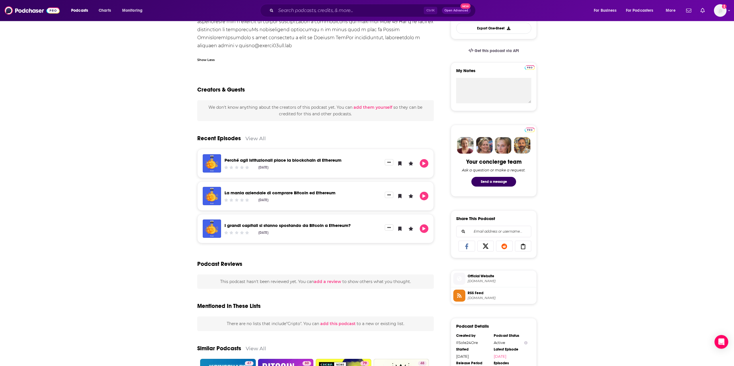
click at [167, 202] on div "About Insights Episodes 317 Reviews Credits Lists Similar Show Less Creators & …" at bounding box center [367, 215] width 734 height 585
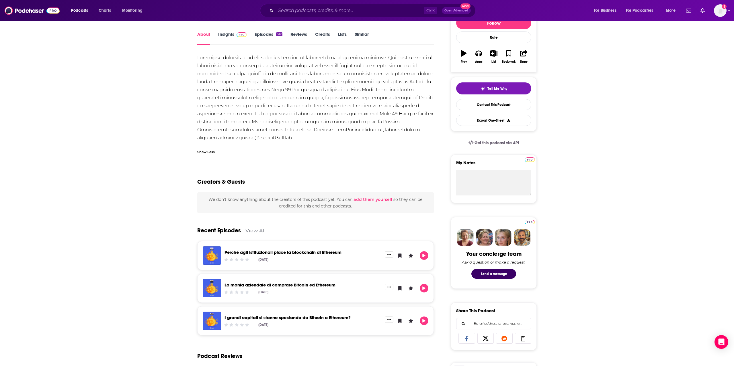
scroll to position [0, 0]
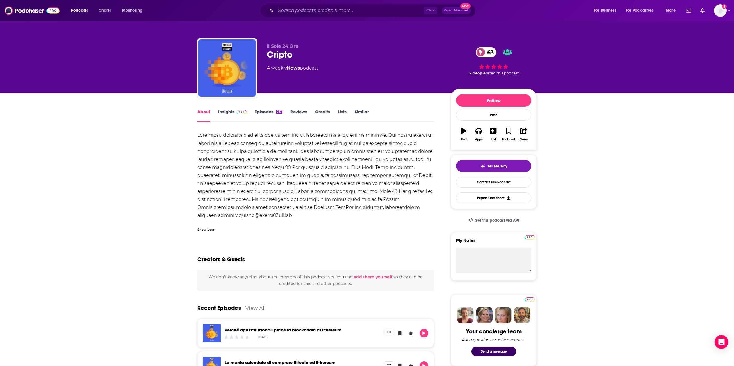
click at [233, 113] on link "Insights" at bounding box center [232, 115] width 28 height 13
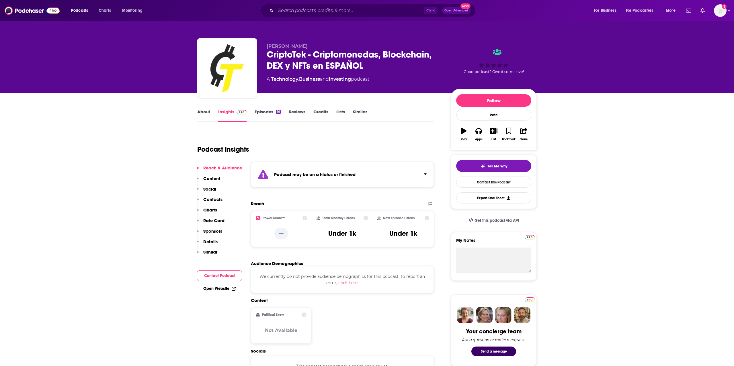
click at [266, 112] on link "Episodes 16" at bounding box center [267, 115] width 26 height 13
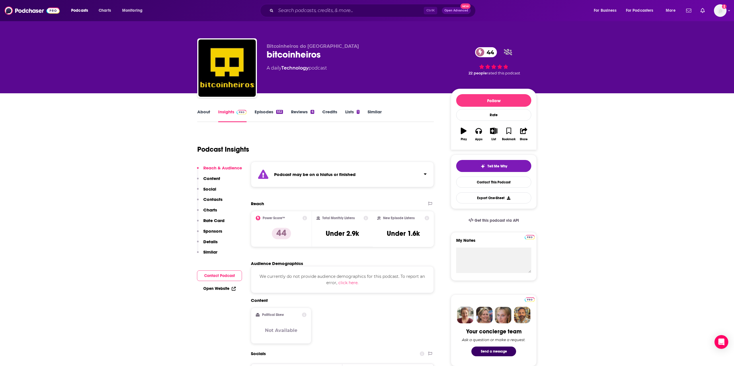
click at [201, 113] on link "About" at bounding box center [203, 115] width 13 height 13
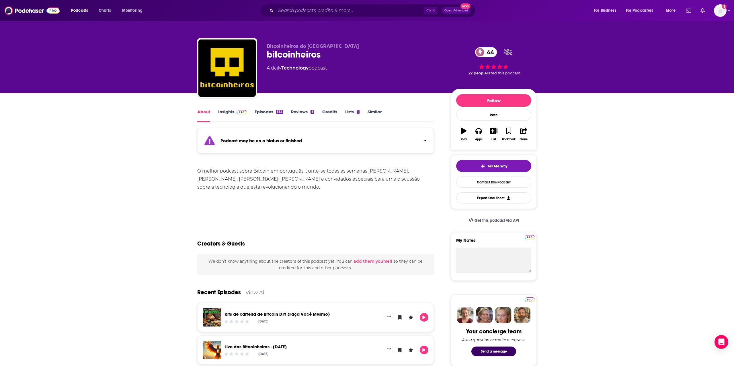
click at [277, 112] on div "552" at bounding box center [279, 112] width 7 height 4
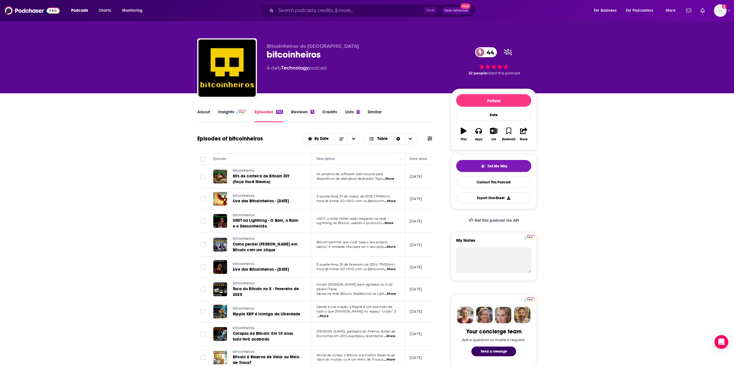
click at [200, 111] on link "About" at bounding box center [203, 115] width 13 height 13
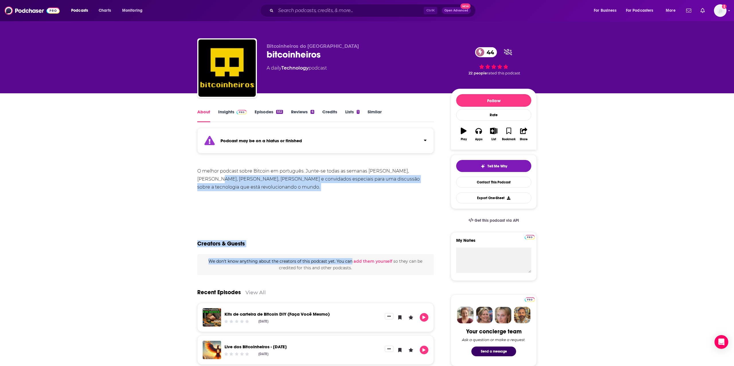
drag, startPoint x: 197, startPoint y: 169, endPoint x: 417, endPoint y: 171, distance: 220.4
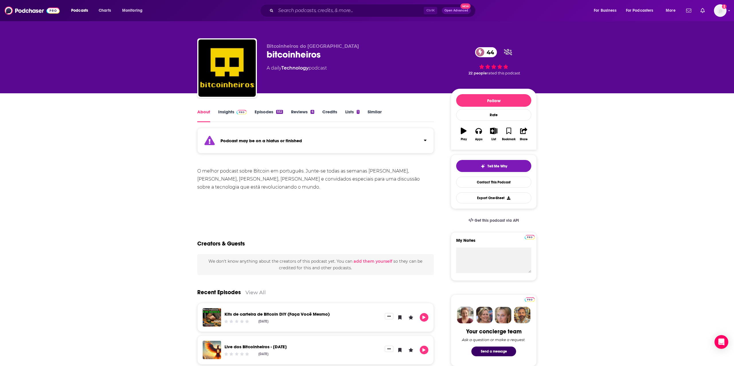
click at [416, 171] on div "O melhor podcast sobre Bitcoin em português. Junte-se todas as semanas ao Allan…" at bounding box center [315, 179] width 236 height 24
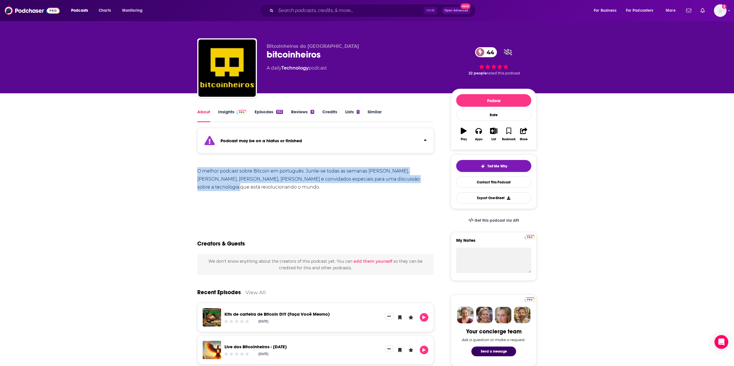
drag, startPoint x: 421, startPoint y: 176, endPoint x: 198, endPoint y: 171, distance: 222.7
click at [198, 171] on div "O melhor podcast sobre Bitcoin em português. Junte-se todas as semanas ao Allan…" at bounding box center [315, 179] width 236 height 24
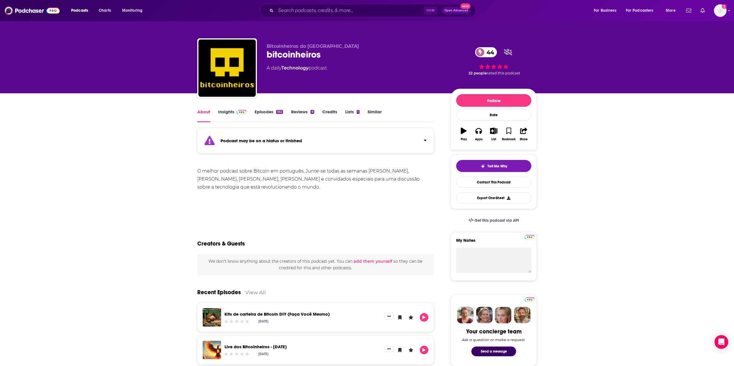
click at [241, 27] on div "Bitcoinheiros do Brasil bitcoinheiros 44 A daily Technology podcast 44 22 peopl…" at bounding box center [366, 46] width 367 height 93
click at [326, 6] on input "Search podcasts, credits, & more..." at bounding box center [350, 10] width 148 height 9
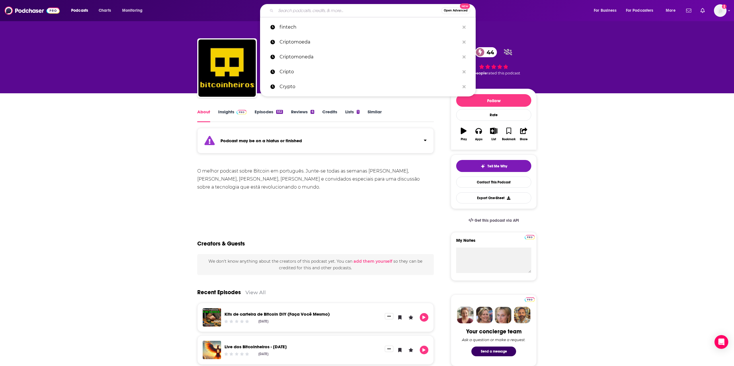
paste input "tecnología financiera"
type input "tecnología financiera"
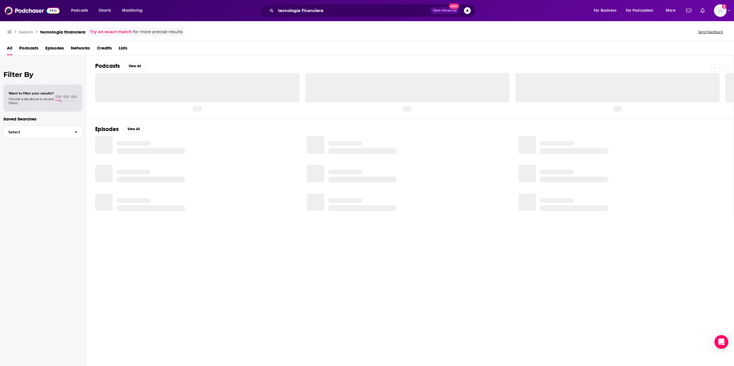
click at [35, 47] on span "Podcasts" at bounding box center [28, 50] width 19 height 12
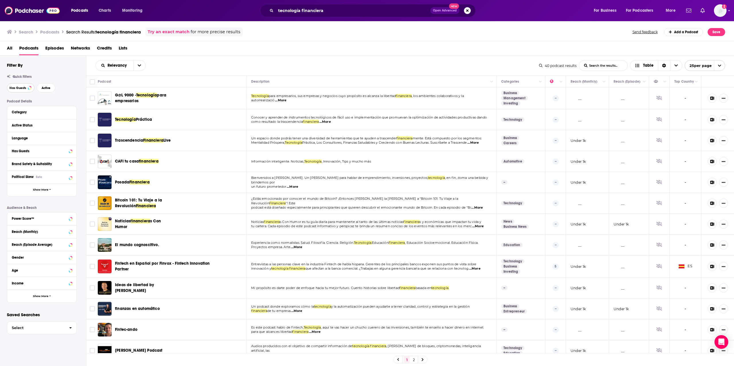
click at [26, 88] on button "Has Guests" at bounding box center [21, 87] width 28 height 9
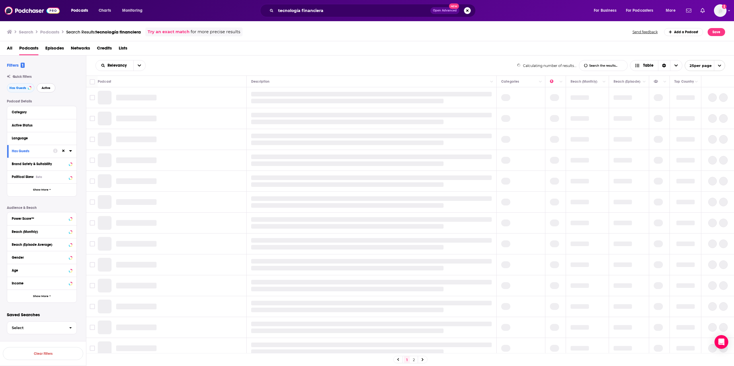
click at [48, 87] on span "Active" at bounding box center [46, 88] width 9 height 3
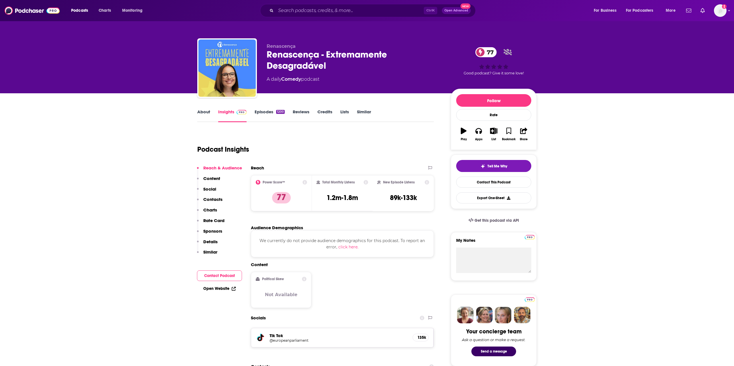
click at [208, 114] on link "About" at bounding box center [203, 115] width 13 height 13
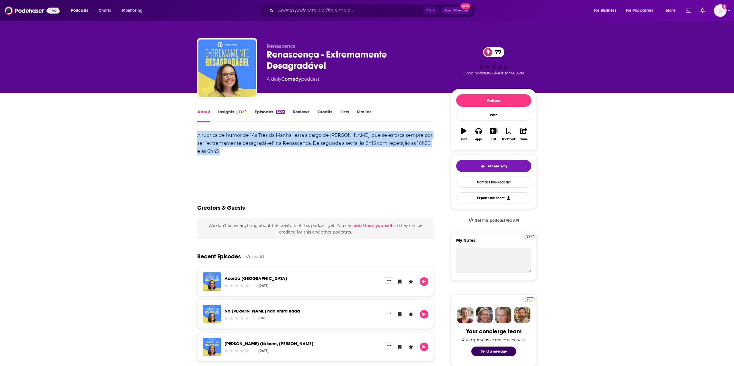
drag, startPoint x: 193, startPoint y: 134, endPoint x: 272, endPoint y: 150, distance: 80.1
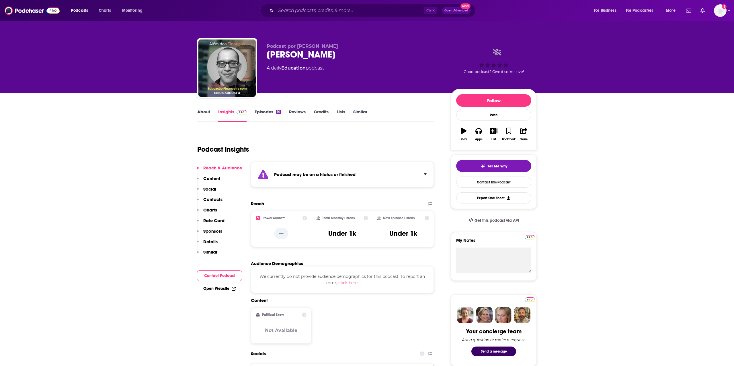
click at [266, 111] on link "Episodes 10" at bounding box center [267, 115] width 26 height 13
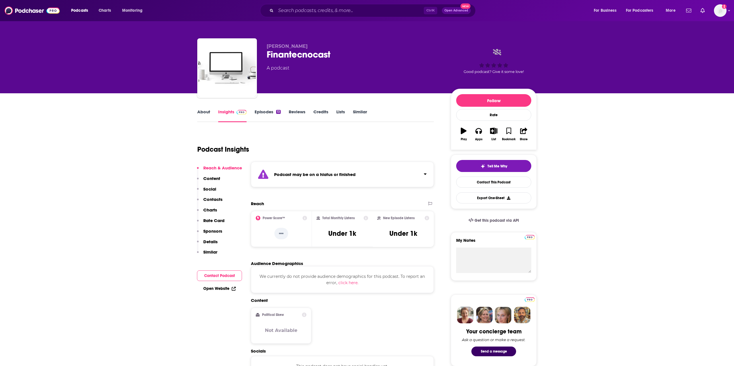
click at [258, 109] on link "Episodes 13" at bounding box center [267, 115] width 26 height 13
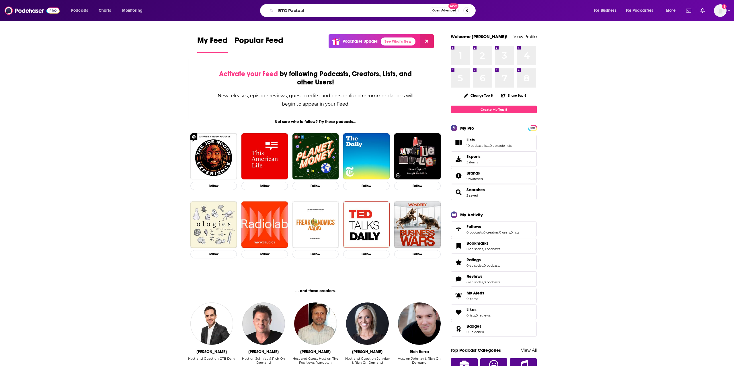
type input "BTG Pactual"
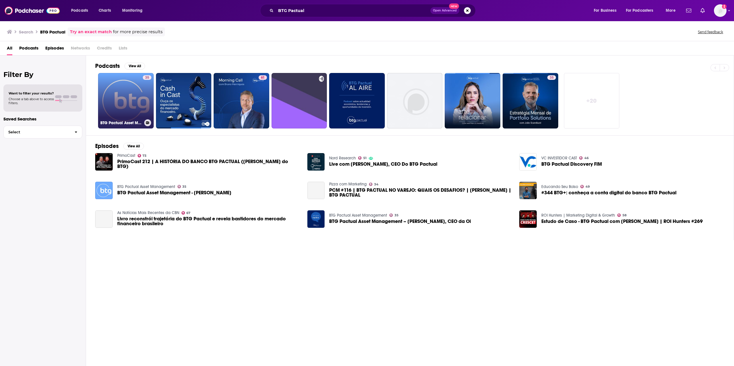
click at [111, 95] on link "35 BTG Pactual Asset Management" at bounding box center [126, 101] width 56 height 56
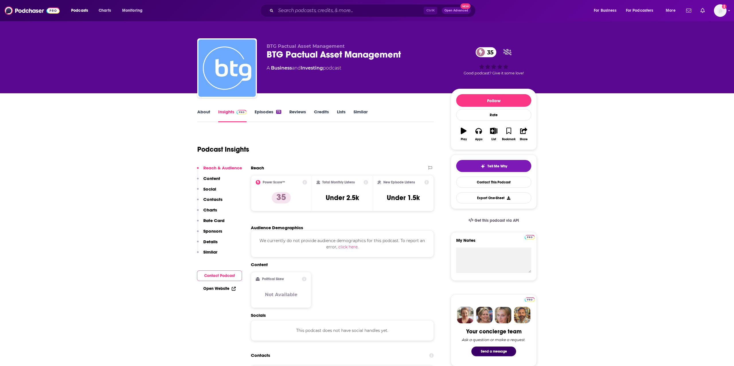
click at [209, 113] on link "About" at bounding box center [203, 115] width 13 height 13
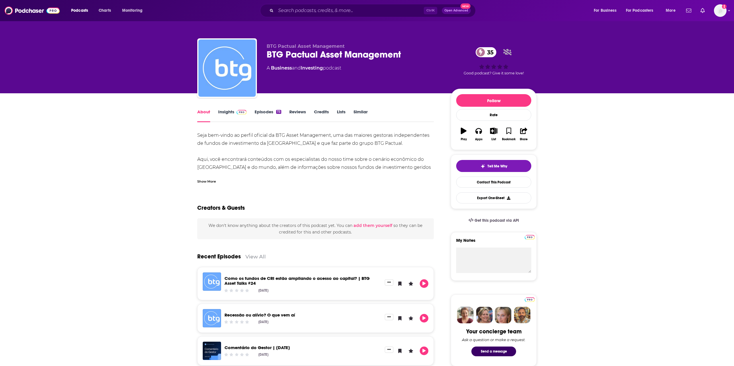
click at [271, 110] on link "Episodes 73" at bounding box center [267, 115] width 27 height 13
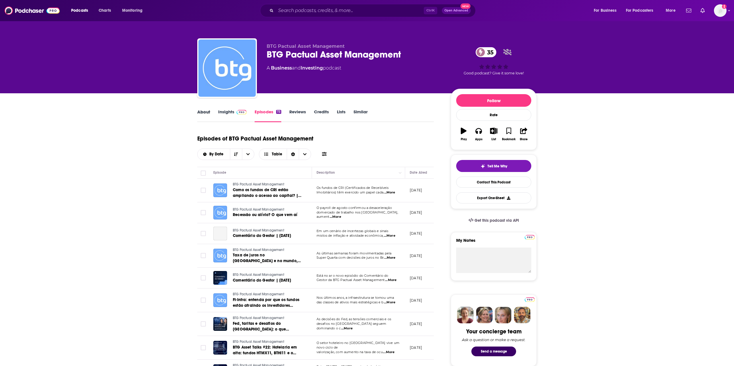
click at [212, 110] on div "About" at bounding box center [207, 115] width 21 height 13
click at [206, 111] on link "About" at bounding box center [203, 115] width 13 height 13
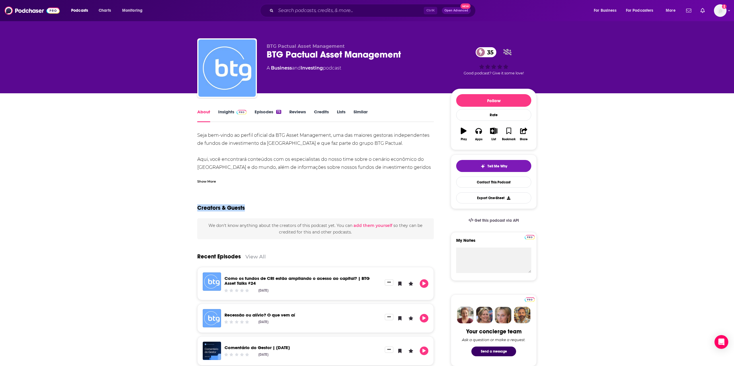
drag, startPoint x: 197, startPoint y: 201, endPoint x: 279, endPoint y: 203, distance: 82.0
click at [279, 203] on div "Creators & Guests" at bounding box center [315, 205] width 236 height 28
click at [217, 179] on div "Show More" at bounding box center [315, 180] width 236 height 10
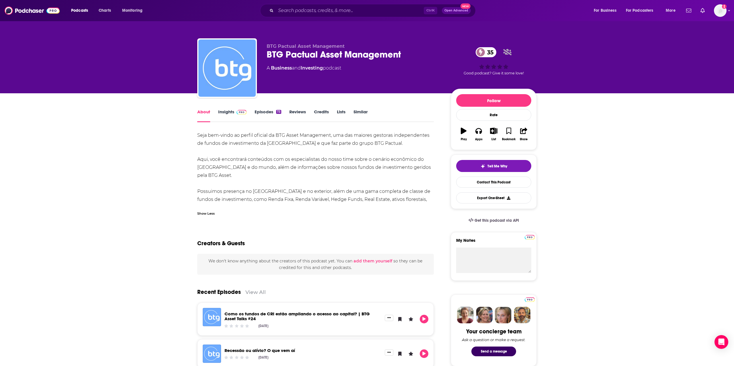
click at [237, 112] on img at bounding box center [241, 112] width 10 height 5
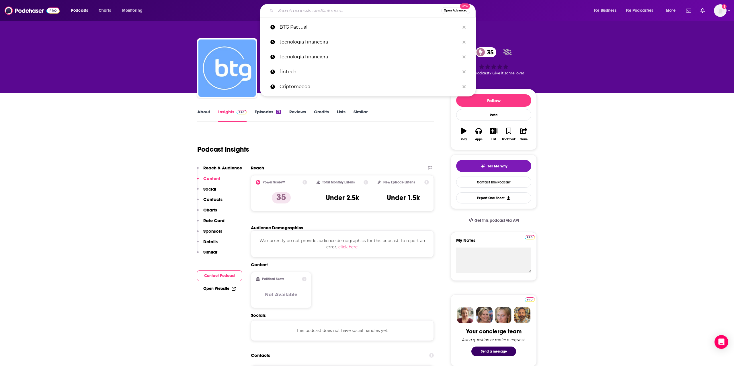
click at [323, 11] on input "Search podcasts, credits, & more..." at bounding box center [358, 10] width 165 height 9
click at [75, 9] on span "Podcasts" at bounding box center [79, 11] width 17 height 8
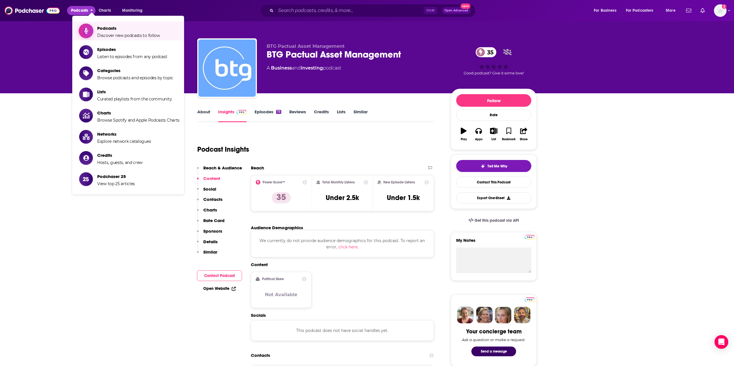
click at [144, 34] on span "Discover new podcasts to follow" at bounding box center [128, 35] width 63 height 5
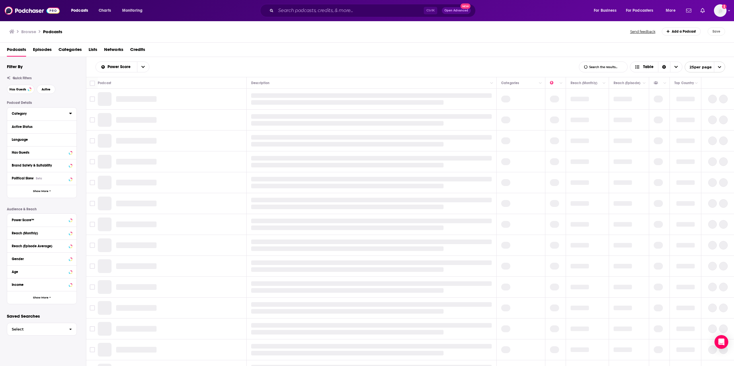
click at [31, 110] on div "Category" at bounding box center [41, 114] width 69 height 13
click at [54, 116] on button "Category" at bounding box center [40, 113] width 57 height 7
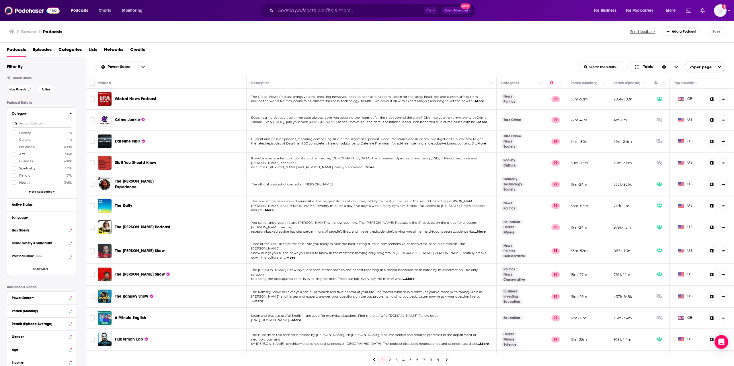
click at [36, 119] on div at bounding box center [42, 123] width 60 height 13
click at [37, 121] on input at bounding box center [42, 124] width 60 height 8
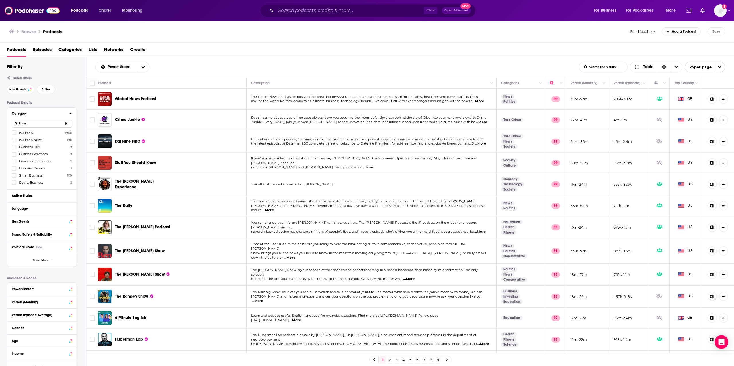
click at [16, 134] on div at bounding box center [15, 132] width 6 height 5
click at [14, 135] on input "multiSelectOption-business-0" at bounding box center [14, 135] width 0 height 0
drag, startPoint x: 44, startPoint y: 124, endPoint x: -9, endPoint y: 123, distance: 52.7
click at [12, 123] on input "Busin" at bounding box center [42, 124] width 60 height 8
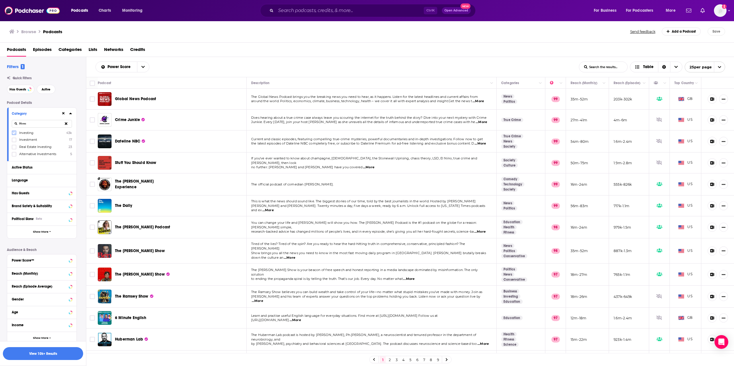
type input "INves"
click at [14, 133] on icon at bounding box center [13, 133] width 3 height 3
click at [75, 91] on div "Has Guests Active" at bounding box center [46, 89] width 79 height 9
click at [70, 115] on icon at bounding box center [70, 113] width 3 height 5
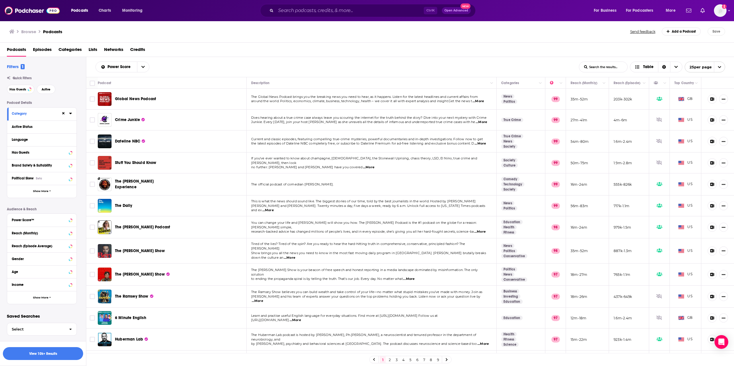
click at [32, 140] on div "Language" at bounding box center [40, 140] width 56 height 4
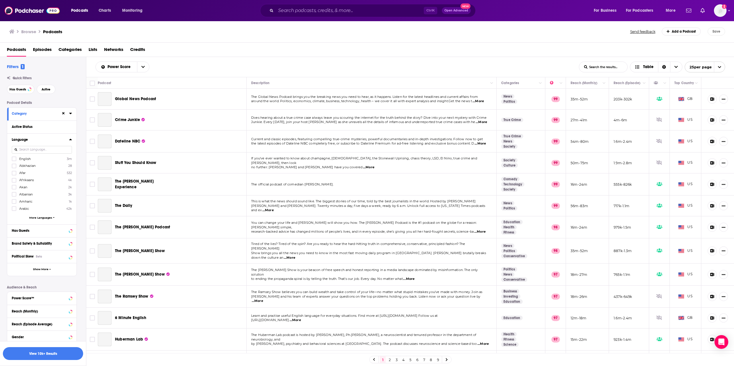
click at [36, 148] on input at bounding box center [42, 150] width 60 height 8
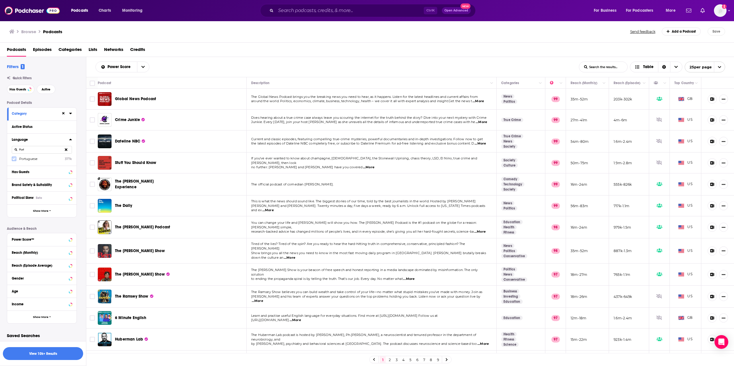
type input "Port"
click at [15, 159] on icon at bounding box center [13, 159] width 3 height 3
click at [55, 353] on button "View 10k+ Results" at bounding box center [43, 354] width 80 height 13
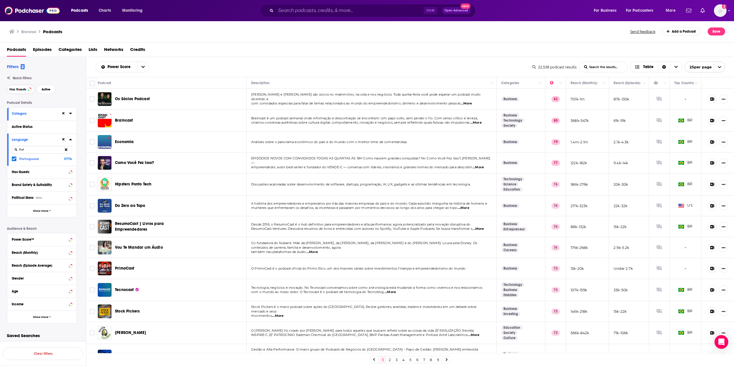
click at [21, 87] on button "Has Guests" at bounding box center [21, 89] width 28 height 9
click at [44, 89] on span "Active" at bounding box center [46, 89] width 9 height 3
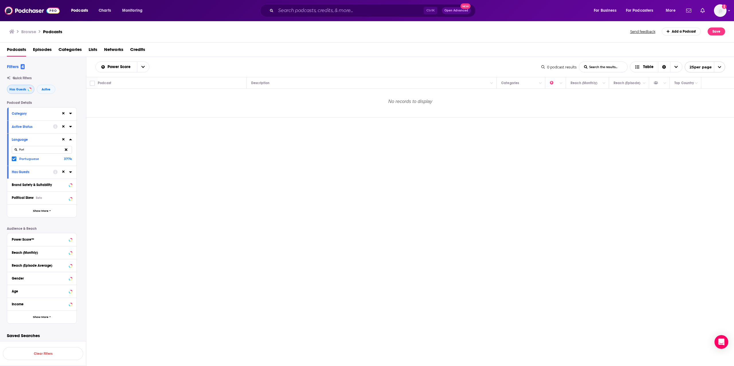
click at [23, 91] on span "Has Guests" at bounding box center [17, 89] width 17 height 3
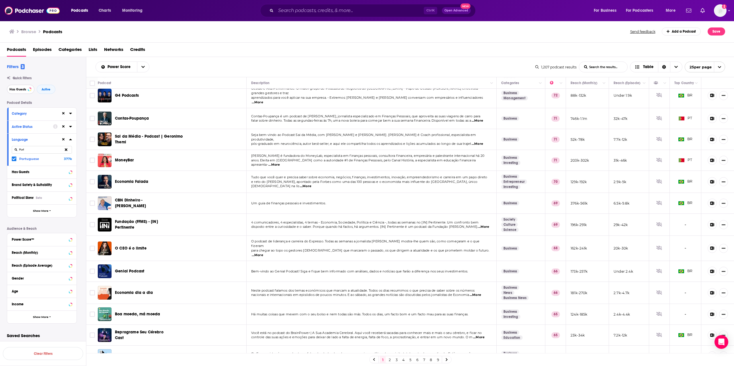
scroll to position [265, 0]
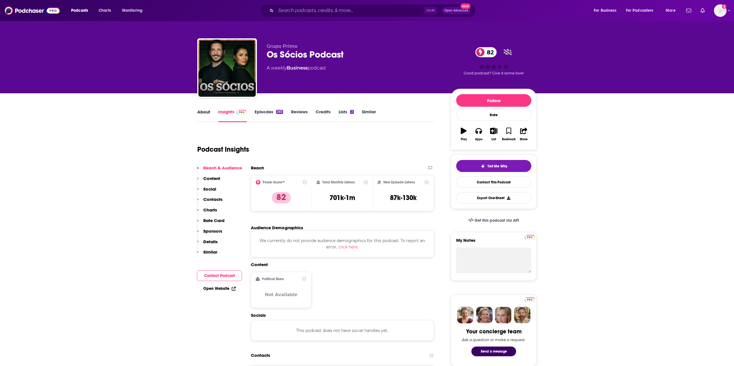
click at [211, 115] on div "About" at bounding box center [207, 115] width 21 height 13
click at [208, 113] on link "About" at bounding box center [203, 115] width 13 height 13
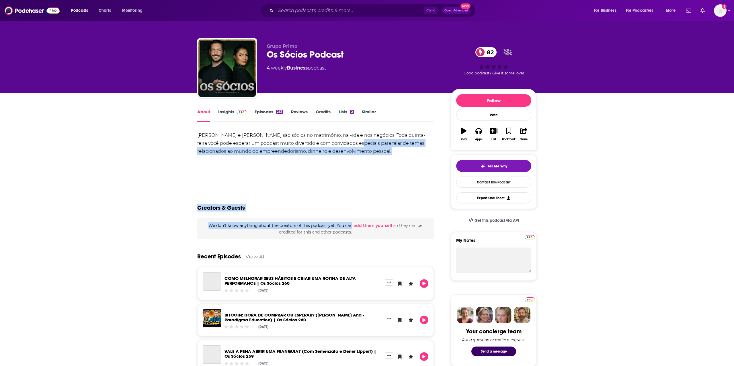
drag, startPoint x: 193, startPoint y: 133, endPoint x: 349, endPoint y: 143, distance: 155.9
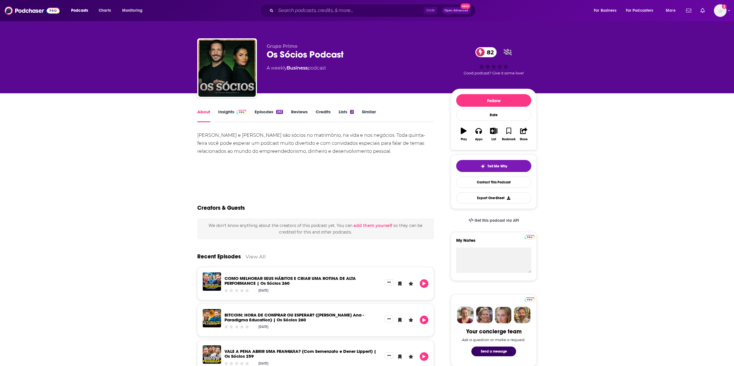
click at [349, 143] on div "Bruno Perini e Malu Perini são sócios no matrimônio, na vida e nos negócios. To…" at bounding box center [315, 144] width 236 height 24
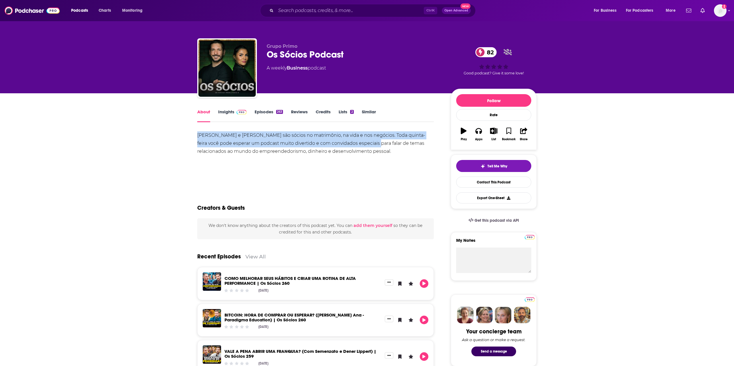
drag, startPoint x: 364, startPoint y: 147, endPoint x: 198, endPoint y: 134, distance: 166.5
click at [199, 134] on div "Bruno Perini e Malu Perini são sócios no matrimônio, na vida e nos negócios. To…" at bounding box center [315, 144] width 236 height 24
drag, startPoint x: 198, startPoint y: 134, endPoint x: 369, endPoint y: 150, distance: 171.8
click at [369, 150] on div "Bruno Perini e Malu Perini são sócios no matrimônio, na vida e nos negócios. To…" at bounding box center [315, 144] width 236 height 24
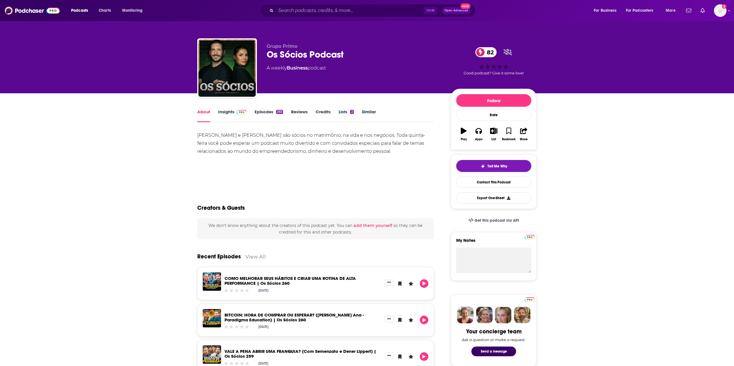
click at [372, 156] on div "Bruno Perini e Malu Perini são sócios no matrimônio, na vida e nos negócios. To…" at bounding box center [315, 152] width 236 height 40
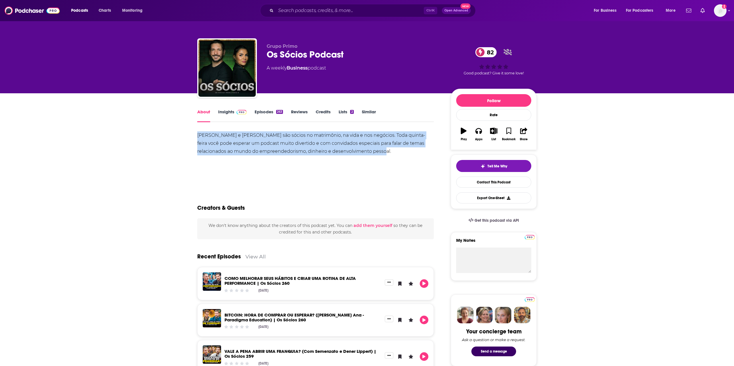
drag, startPoint x: 372, startPoint y: 156, endPoint x: 374, endPoint y: 154, distance: 3.0
click at [375, 154] on div "Bruno Perini e Malu Perini são sócios no matrimônio, na vida e nos negócios. To…" at bounding box center [315, 152] width 236 height 40
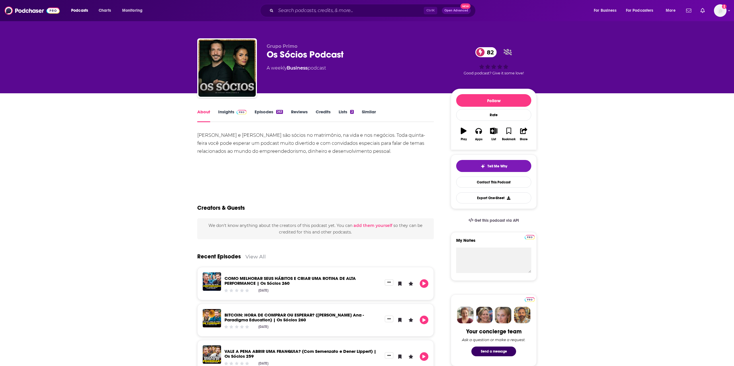
click at [273, 145] on div "Bruno Perini e Malu Perini são sócios no matrimônio, na vida e nos negócios. To…" at bounding box center [315, 144] width 236 height 24
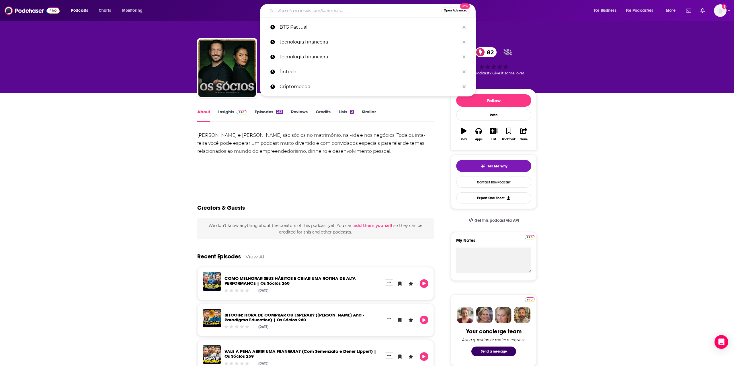
click at [361, 9] on input "Search podcasts, credits, & more..." at bounding box center [358, 10] width 165 height 9
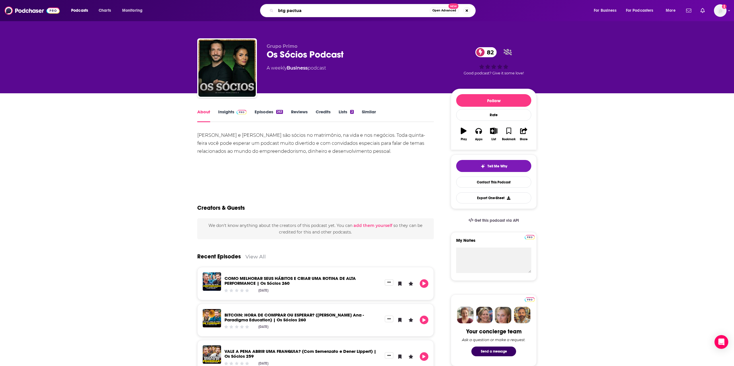
type input "btg pactual"
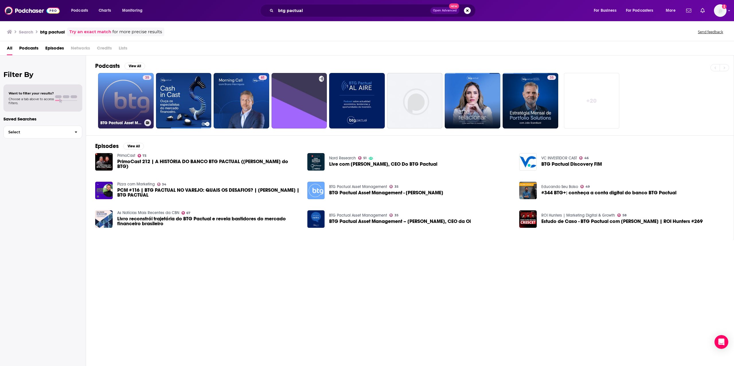
click at [113, 101] on link "35 BTG Pactual Asset Management" at bounding box center [126, 101] width 56 height 56
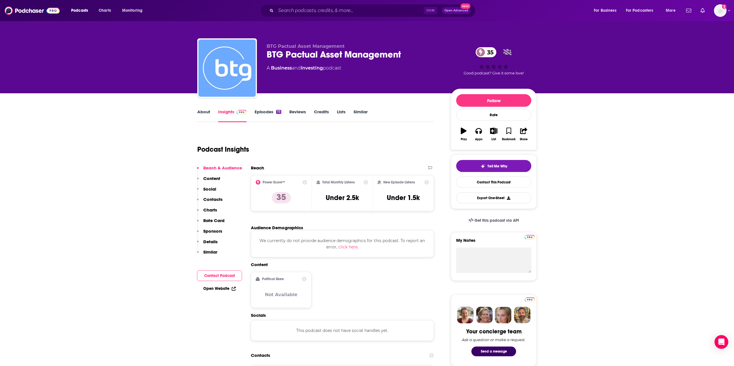
click at [266, 110] on link "Episodes 73" at bounding box center [267, 115] width 27 height 13
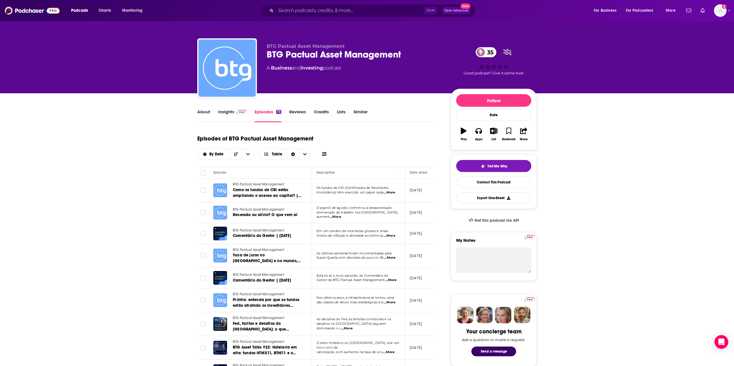
click at [222, 116] on link "Insights" at bounding box center [232, 115] width 28 height 13
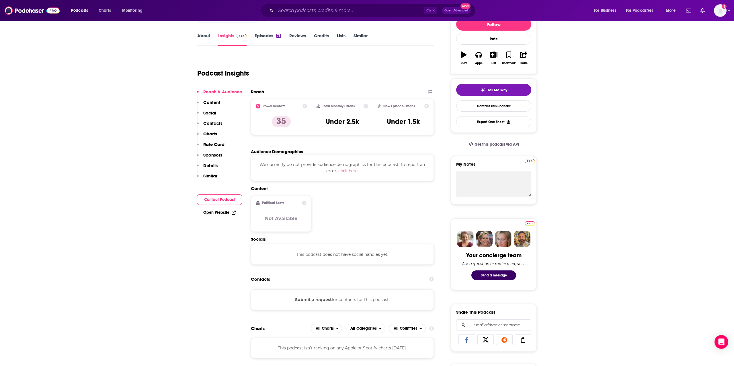
scroll to position [58, 0]
